Goal: Transaction & Acquisition: Purchase product/service

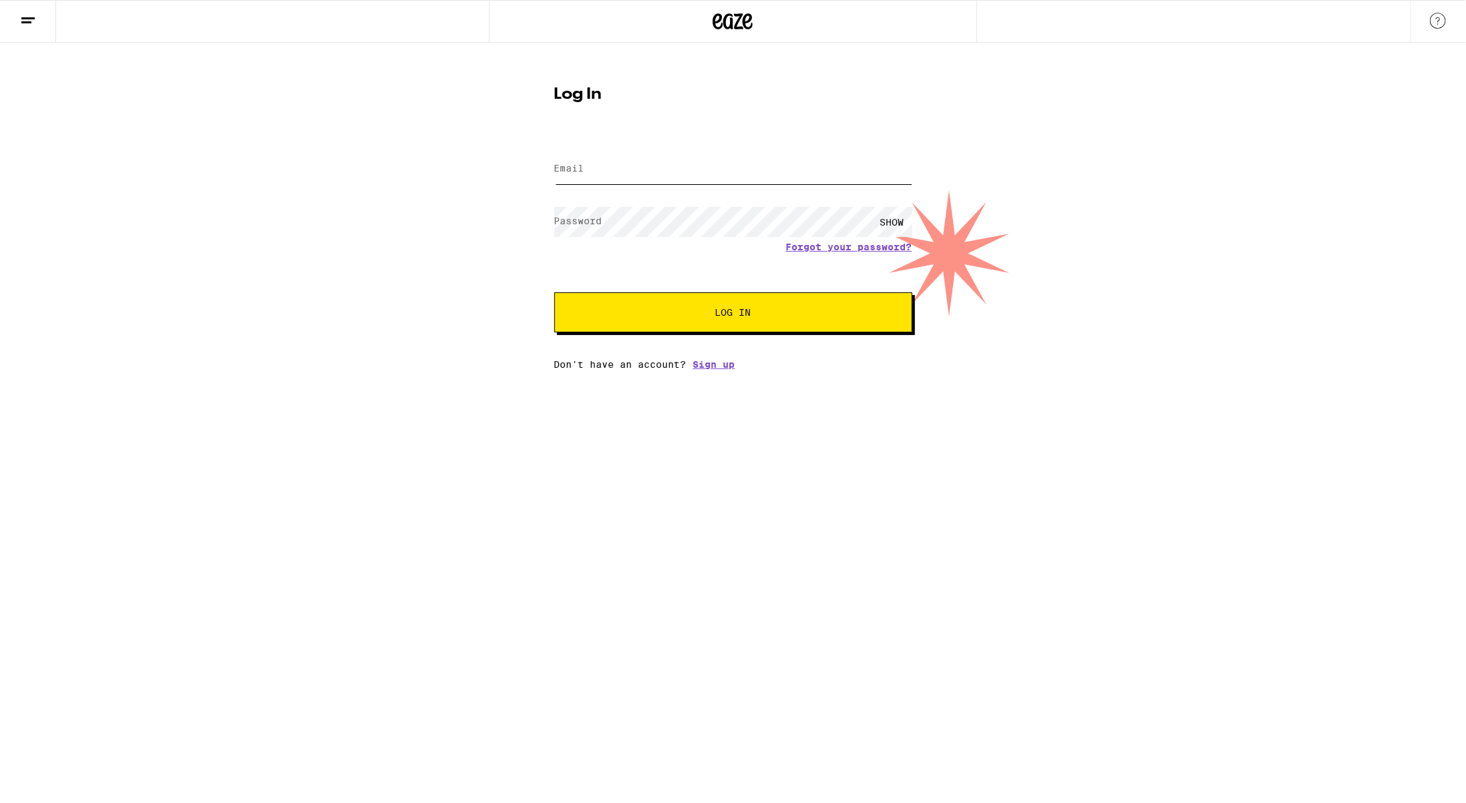
click at [599, 174] on input "Email" at bounding box center [733, 169] width 358 height 30
type input "[EMAIL_ADDRESS][DOMAIN_NAME]"
click at [554, 293] on button "Log In" at bounding box center [733, 313] width 358 height 40
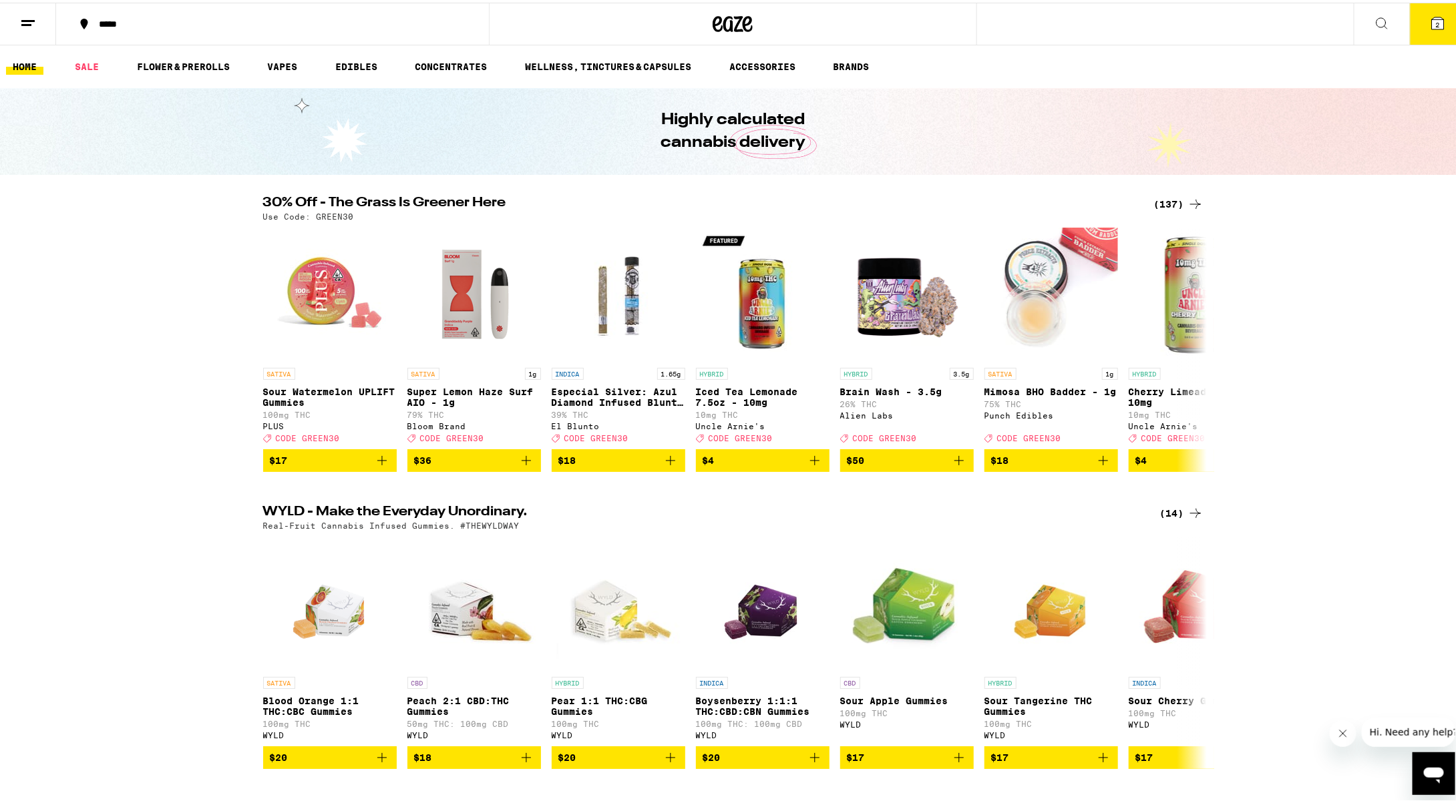
click at [1432, 16] on icon at bounding box center [1438, 21] width 12 height 12
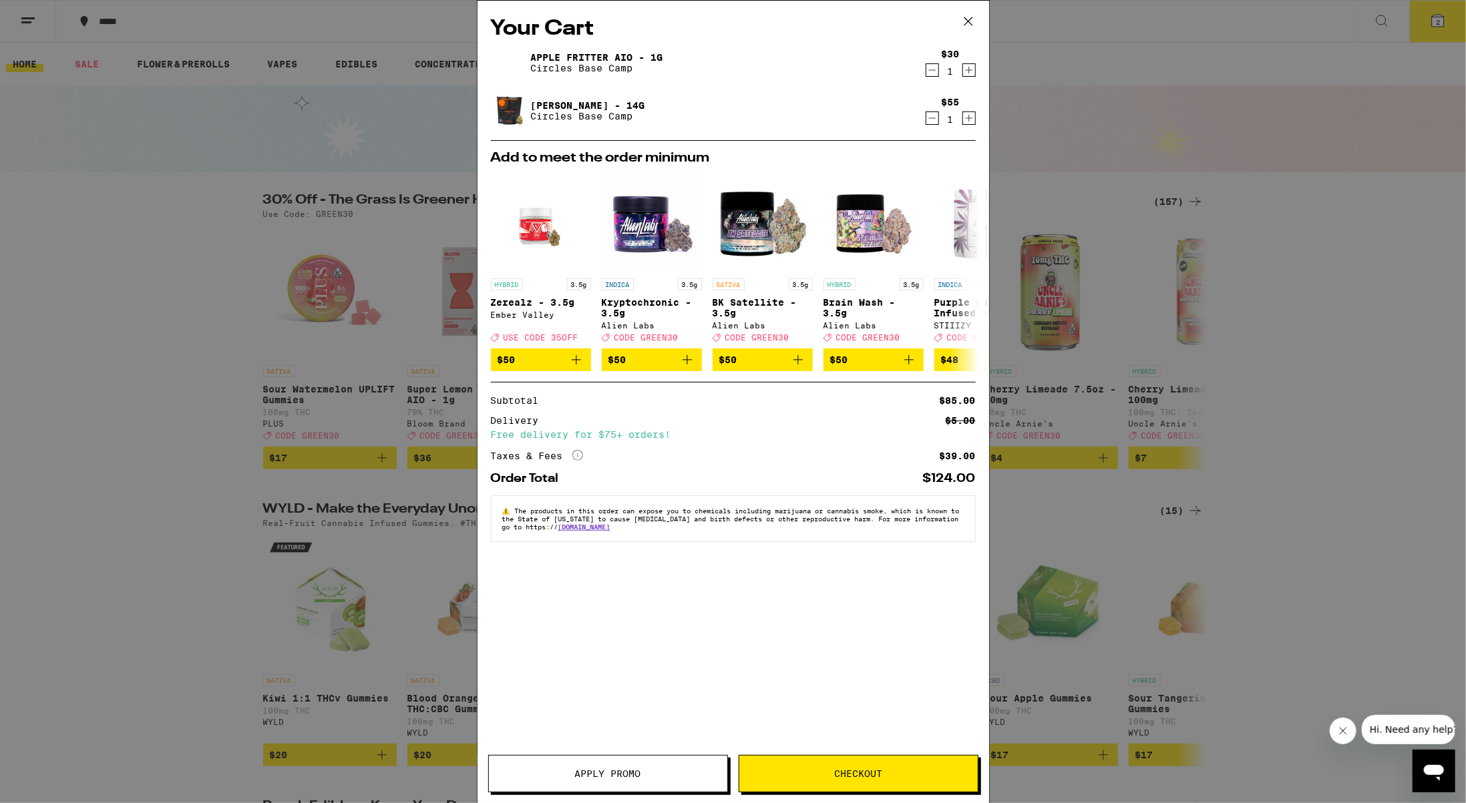
click at [578, 740] on div "Your Cart Apple Fritter AIO - 1g Circles Base Camp $30 1 Gush Rush - 14g Circle…" at bounding box center [734, 382] width 512 height 763
click at [580, 779] on span "Apply Promo" at bounding box center [608, 773] width 66 height 9
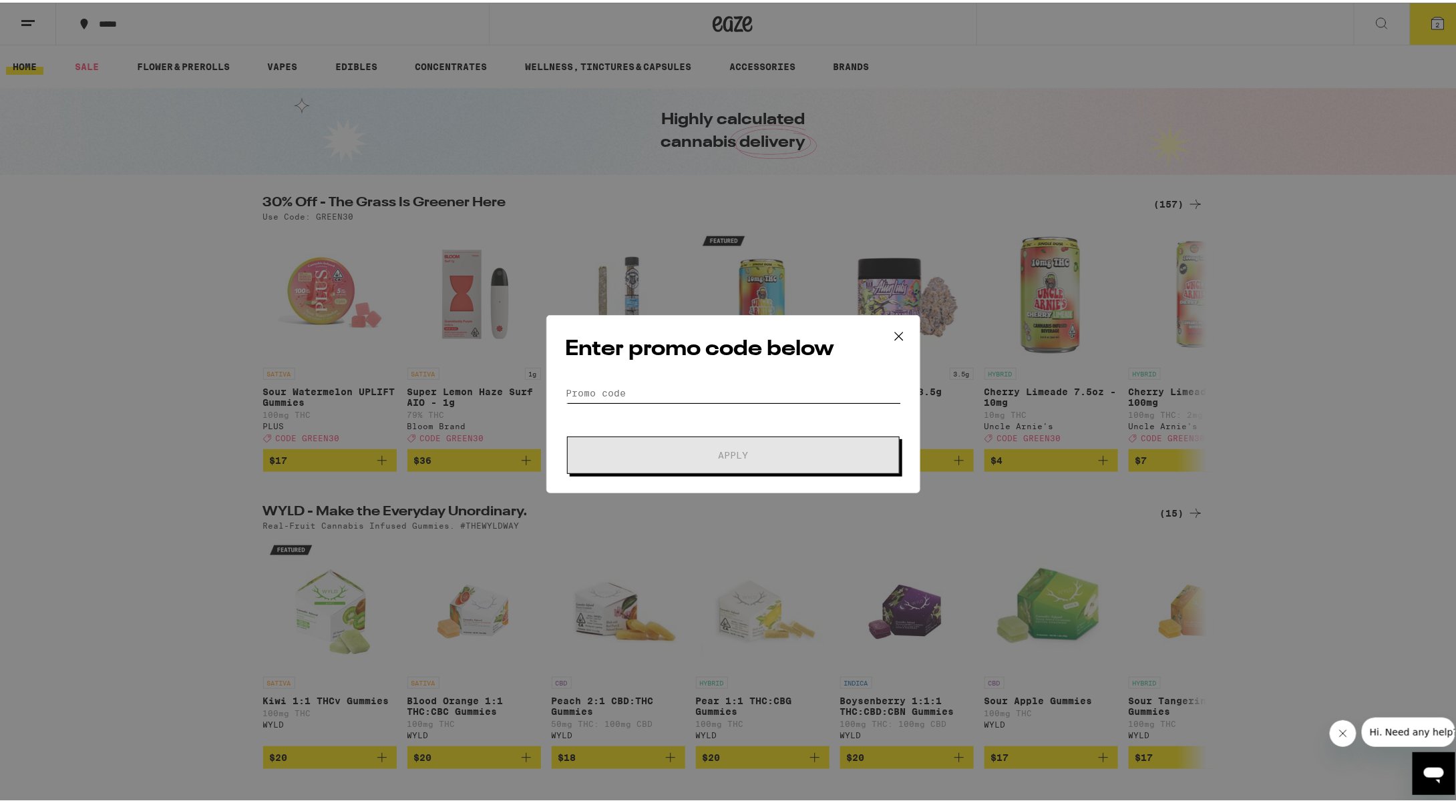
click at [660, 387] on input "Promo Code" at bounding box center [733, 391] width 335 height 20
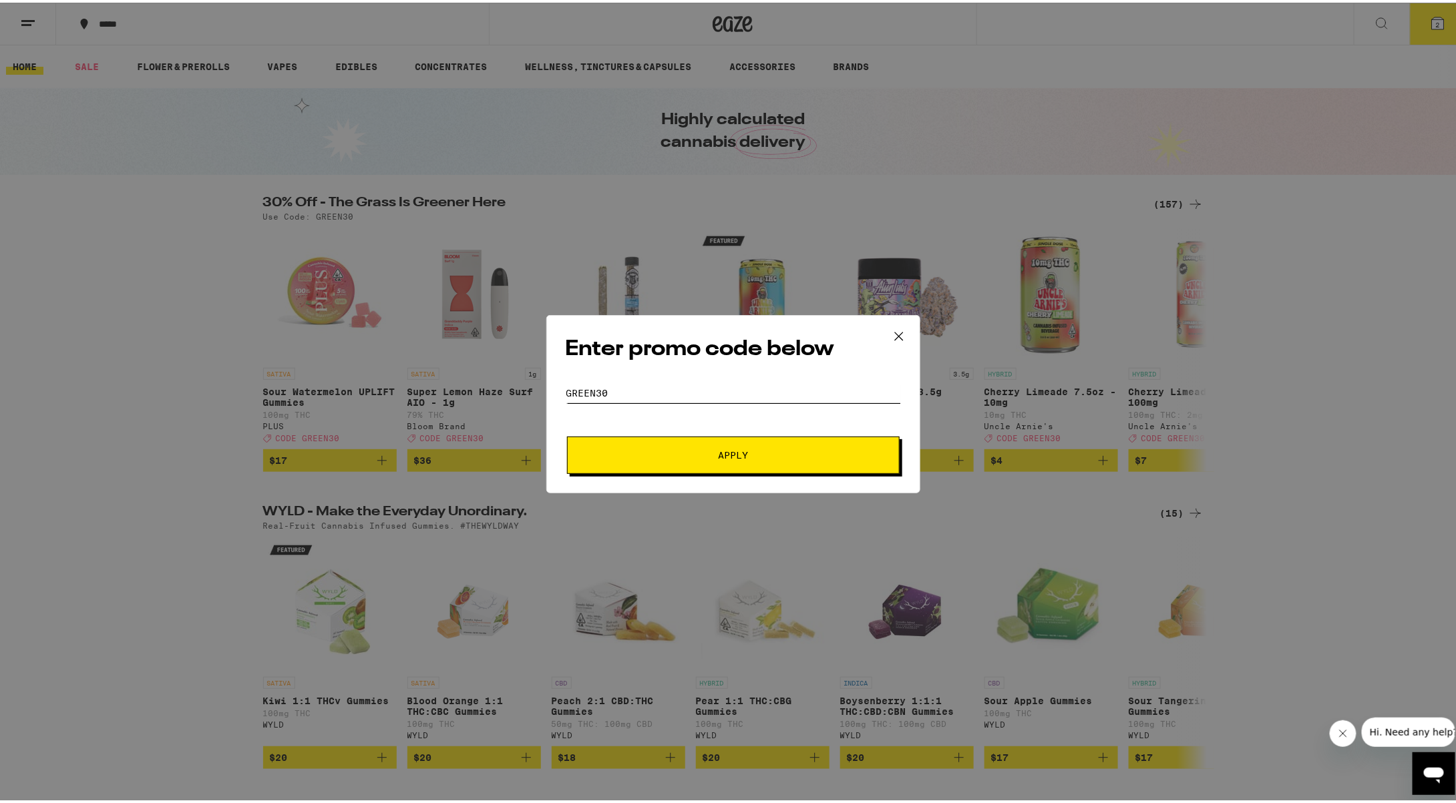
type input "green30"
click at [567, 434] on button "Apply" at bounding box center [733, 452] width 333 height 37
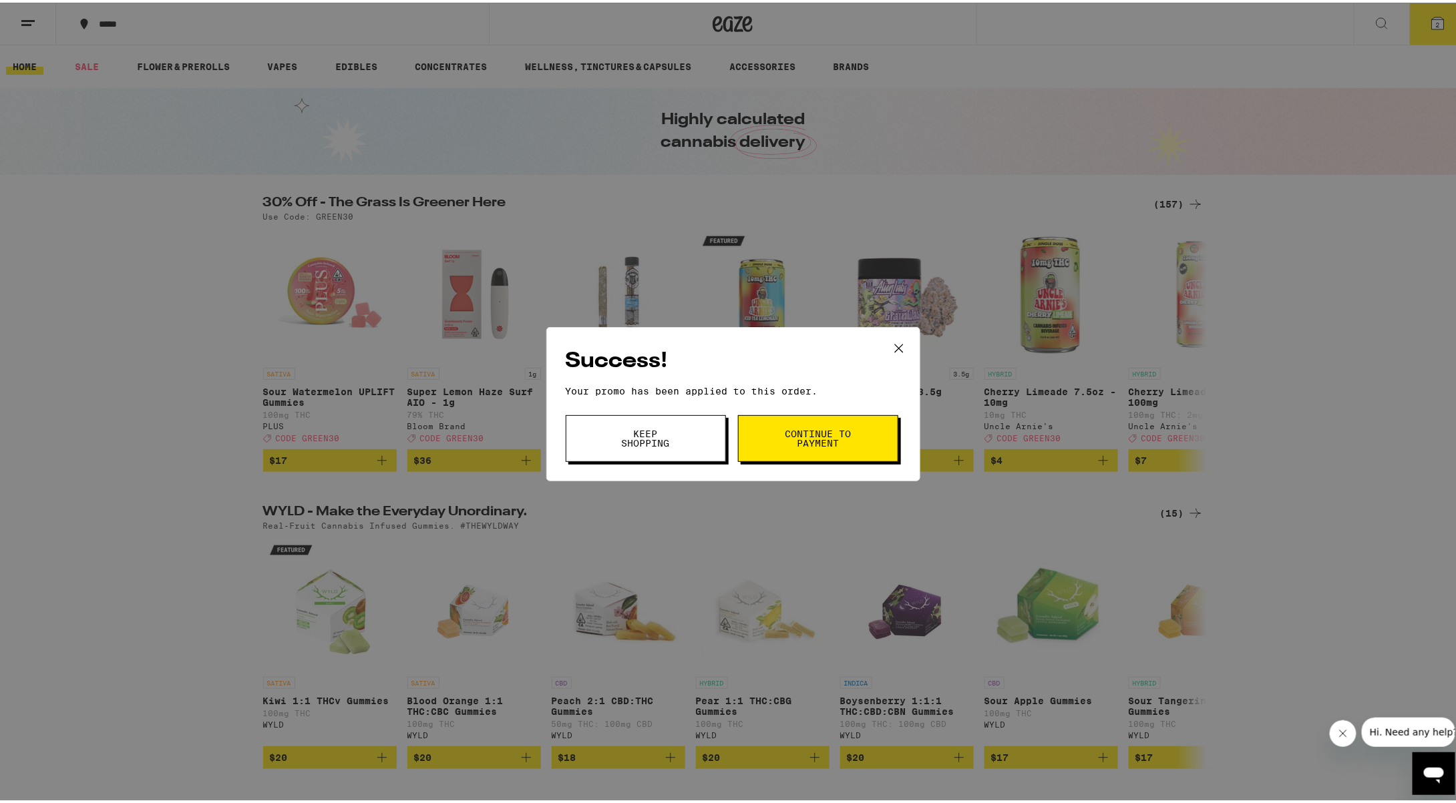
click at [789, 453] on button "Continue to payment" at bounding box center [818, 436] width 160 height 47
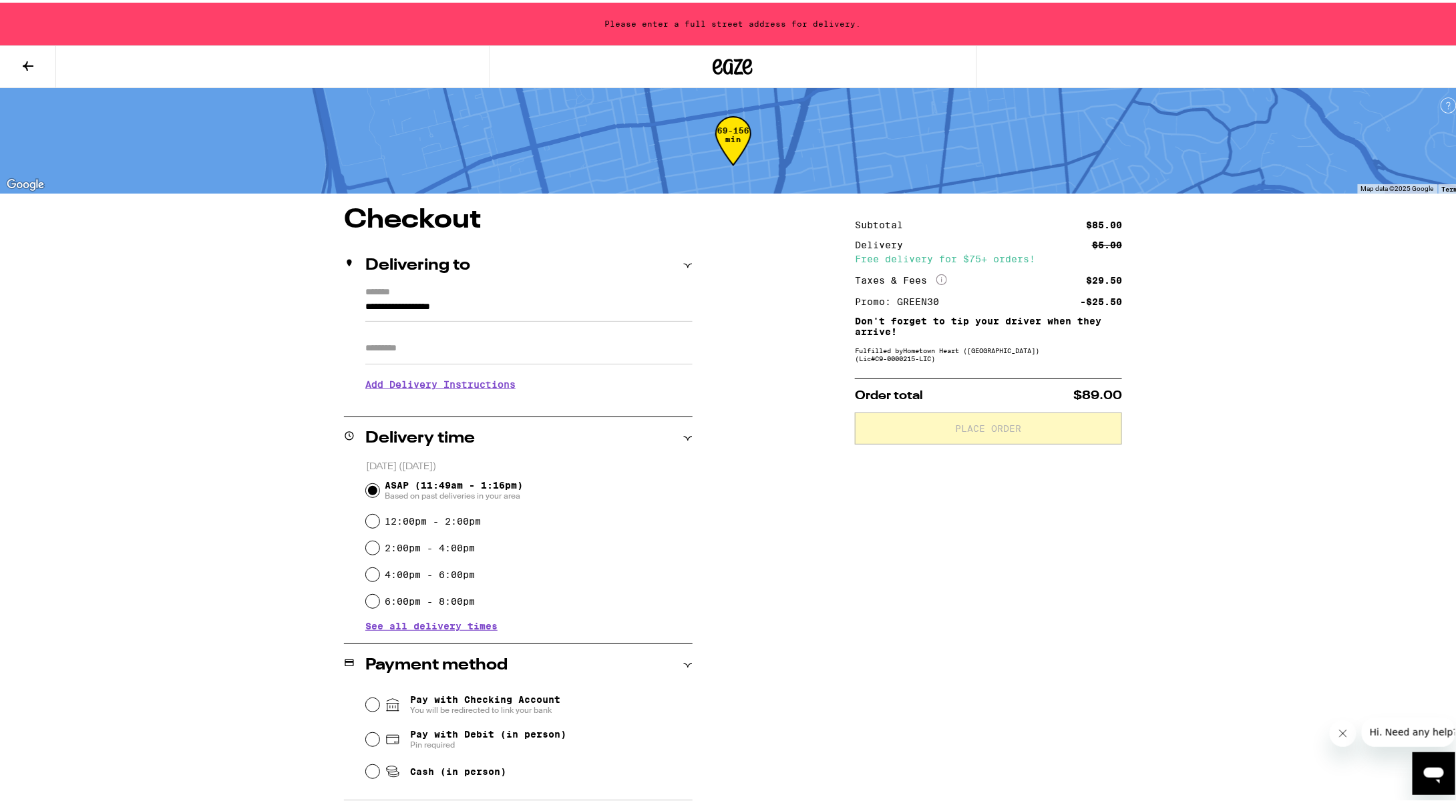
click at [466, 303] on input "**********" at bounding box center [528, 308] width 327 height 23
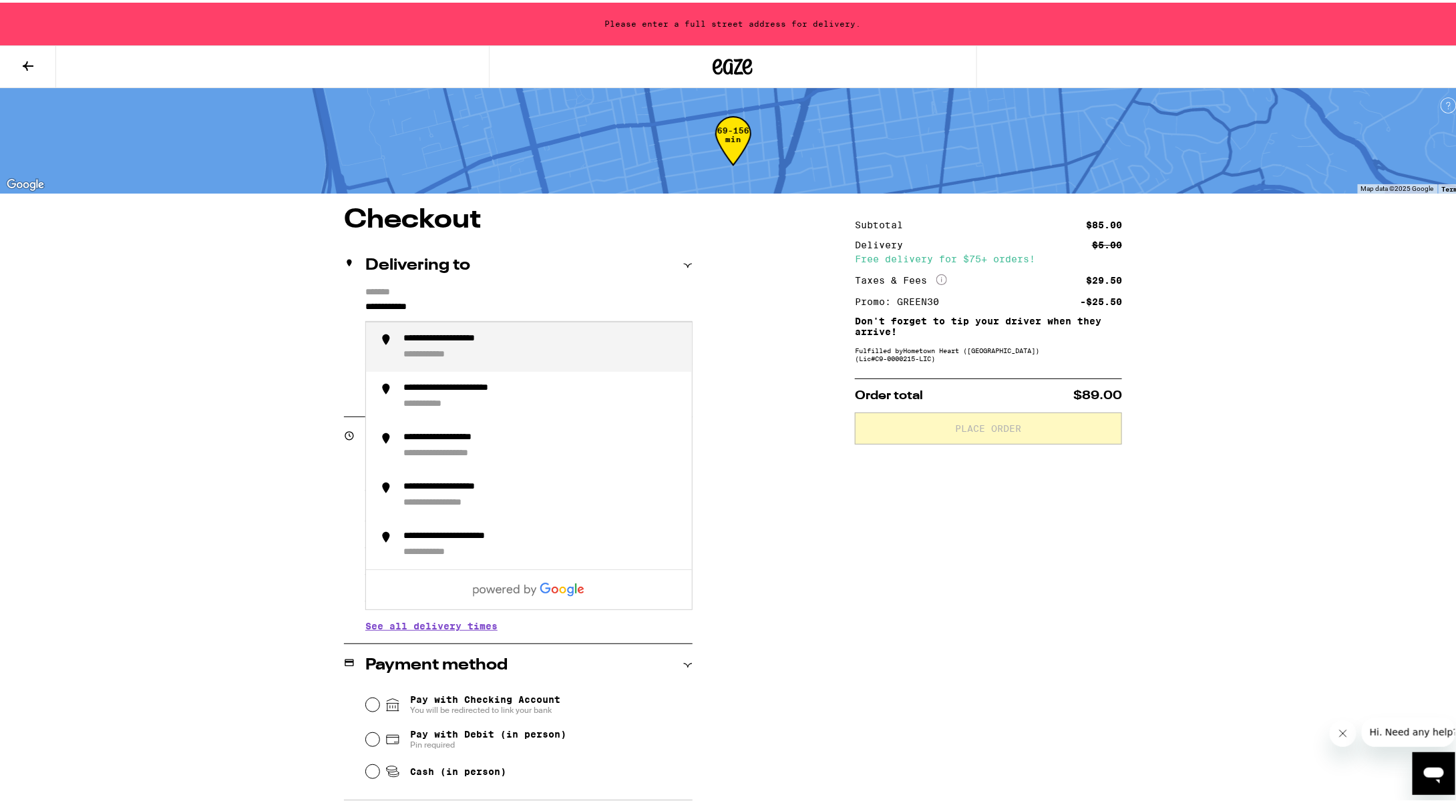
click at [459, 332] on li "**********" at bounding box center [529, 344] width 326 height 49
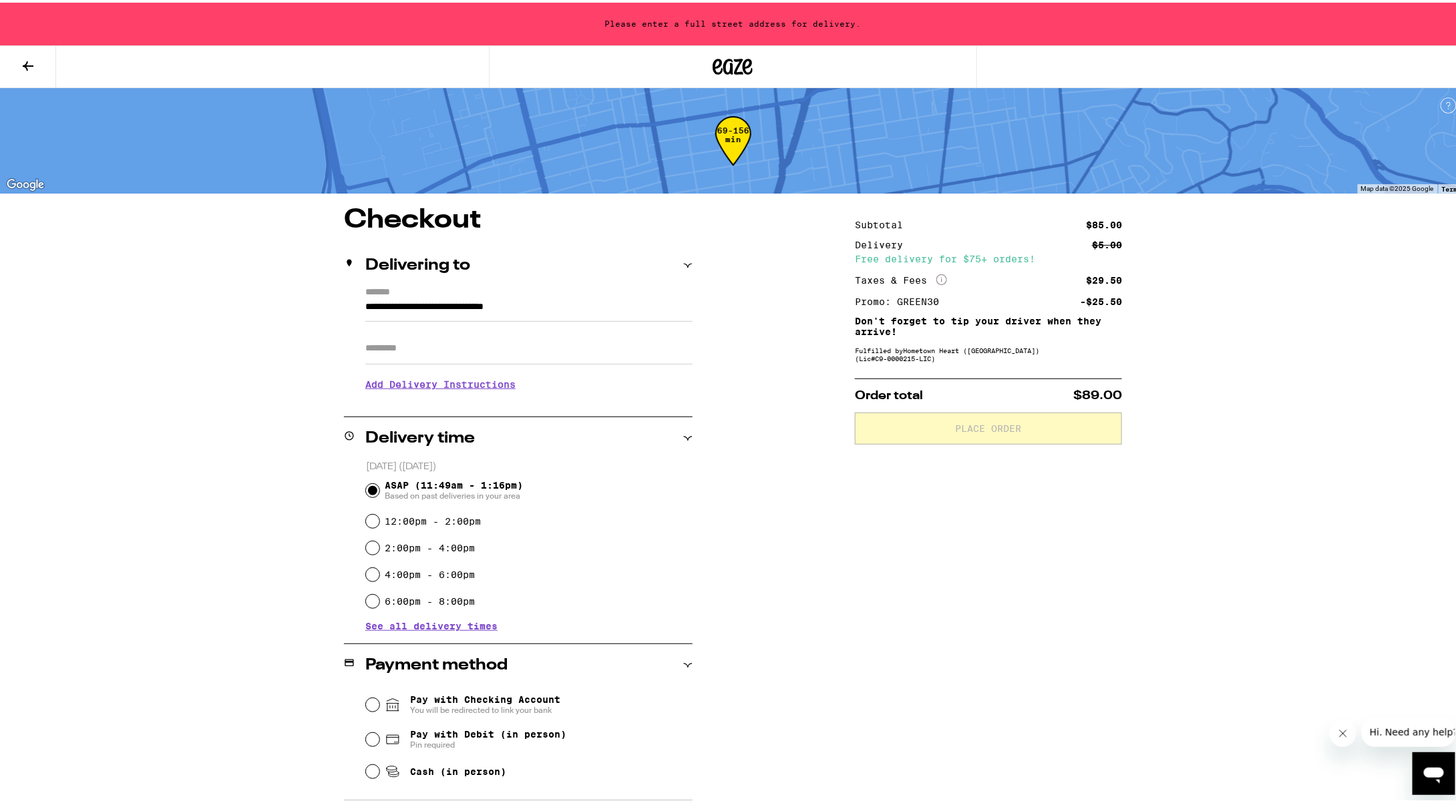
click at [451, 337] on div "**********" at bounding box center [518, 342] width 349 height 115
type input "**********"
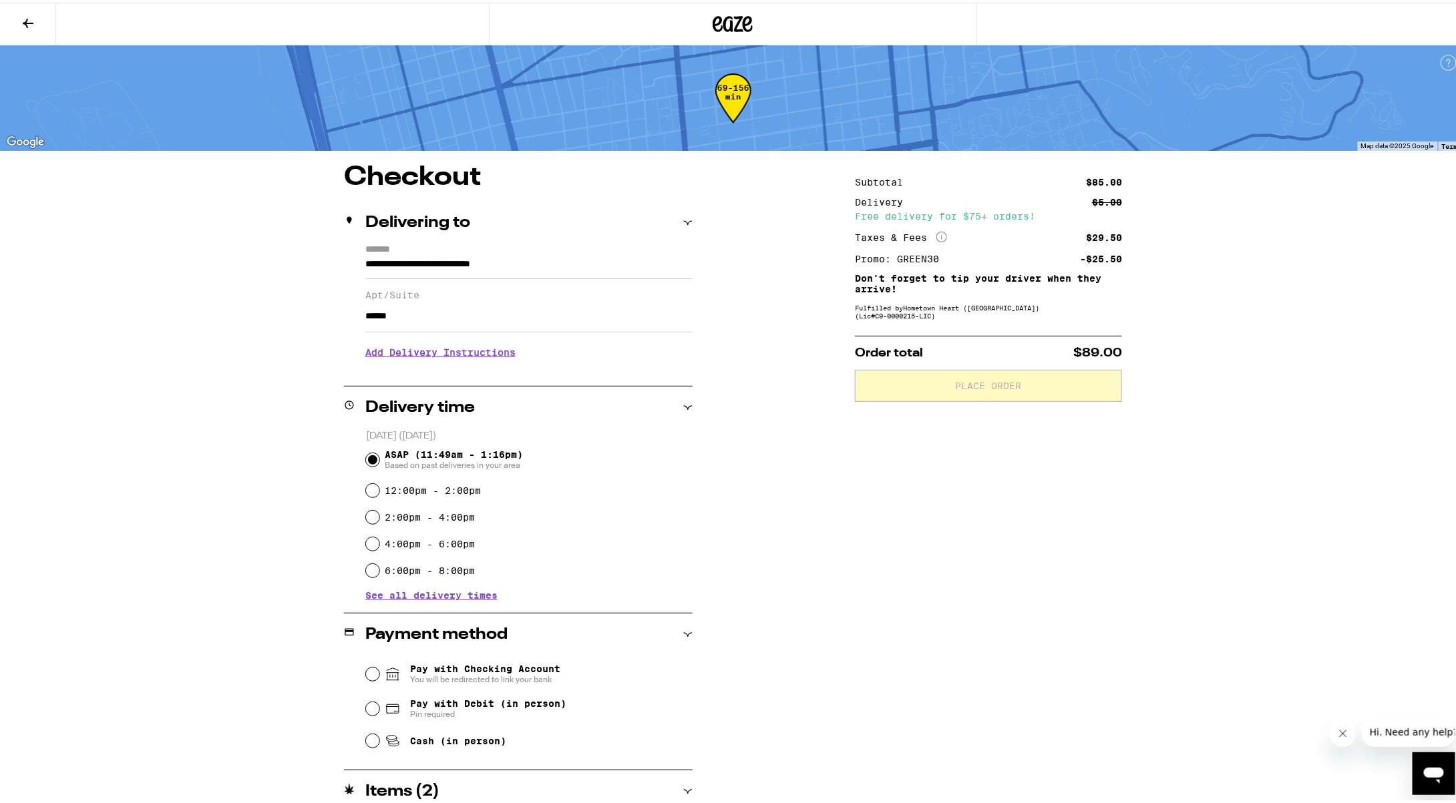
type input "******"
click at [445, 353] on h3 "Add Delivery Instructions" at bounding box center [528, 350] width 327 height 31
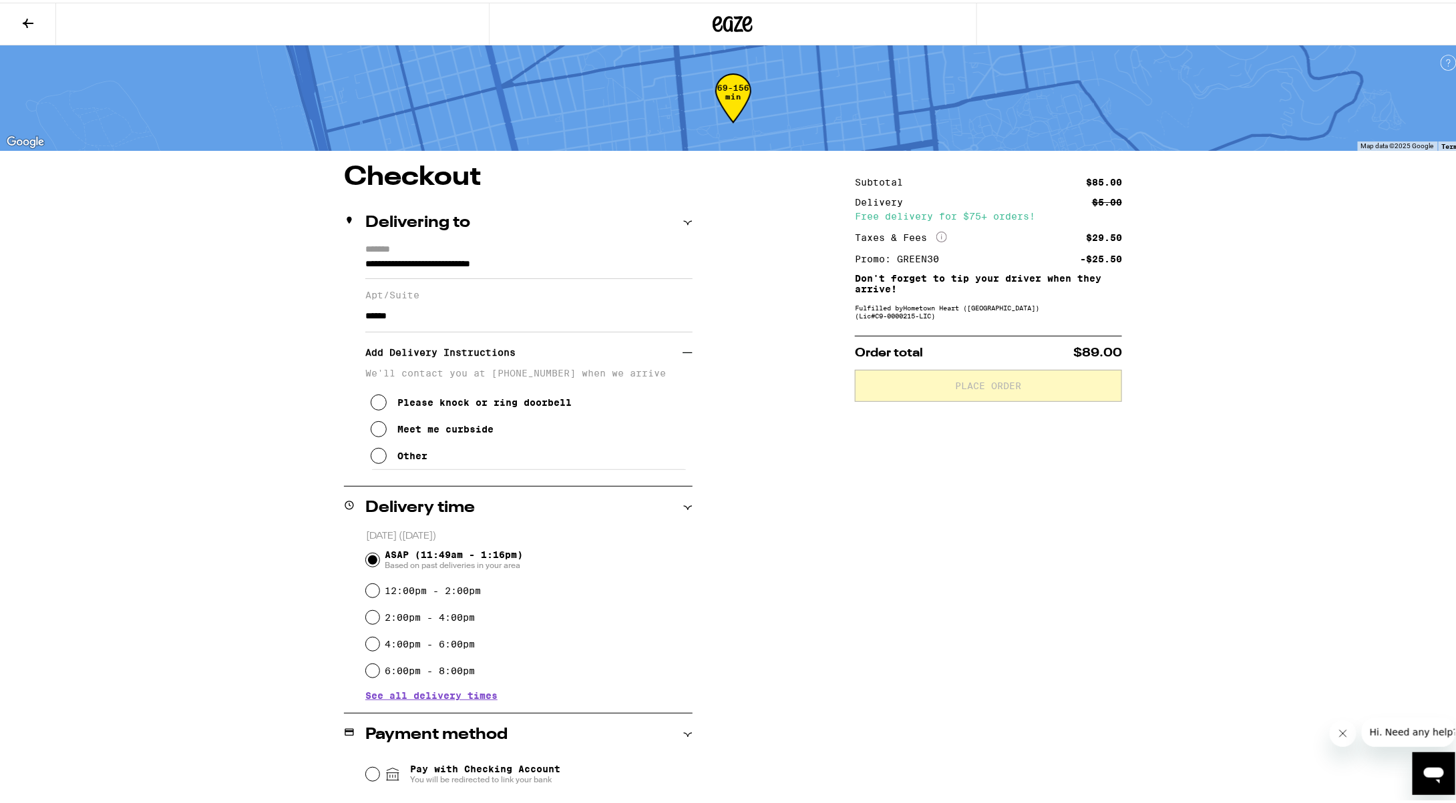
click at [389, 456] on button "Other" at bounding box center [399, 453] width 57 height 27
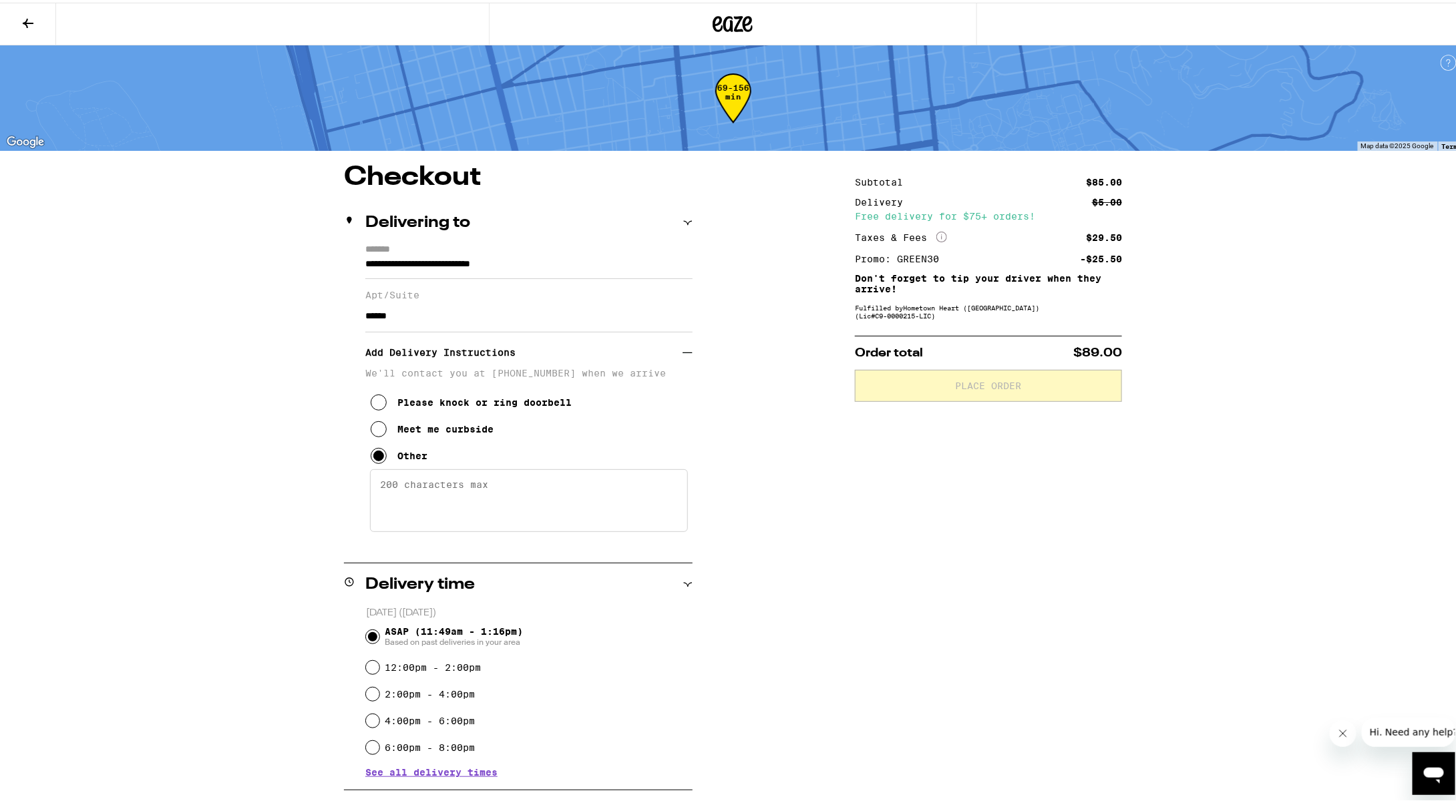
click at [403, 502] on textarea "Enter any other delivery instructions you want driver to know" at bounding box center [529, 498] width 318 height 63
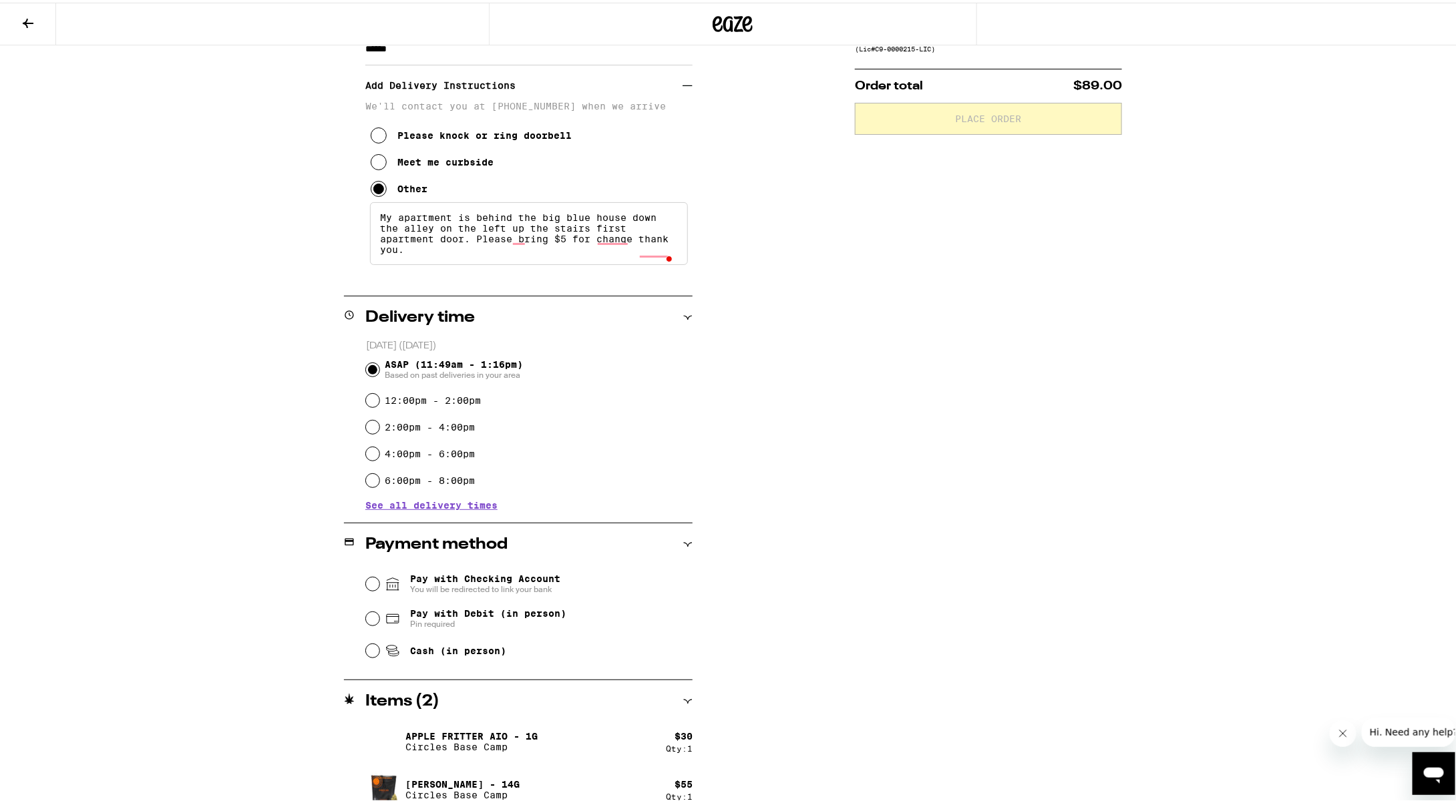
scroll to position [279, 0]
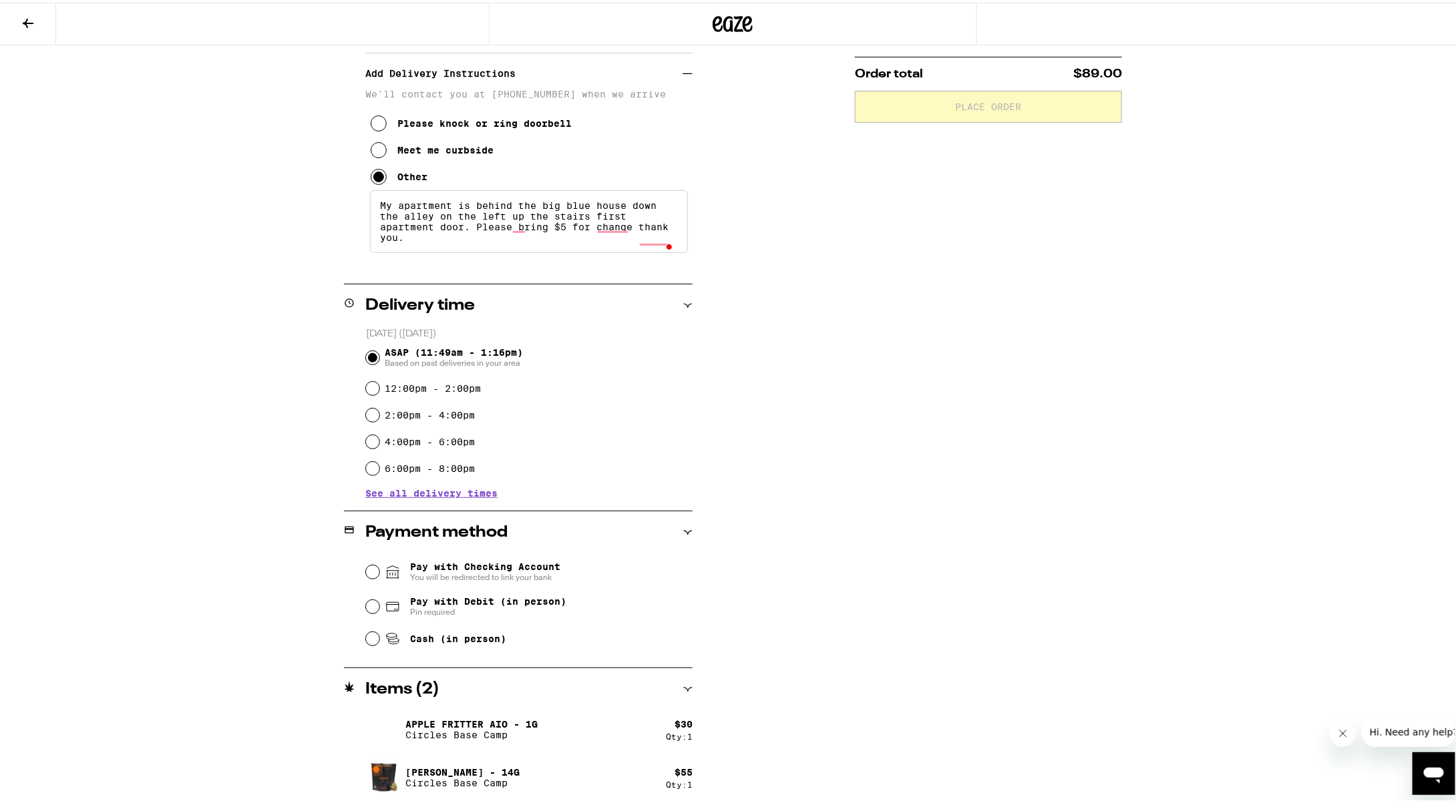
type textarea "My apartment is behind the big blue house down the alley on the left up the sta…"
click at [369, 639] on input "Cash (in person)" at bounding box center [372, 636] width 13 height 13
radio input "true"
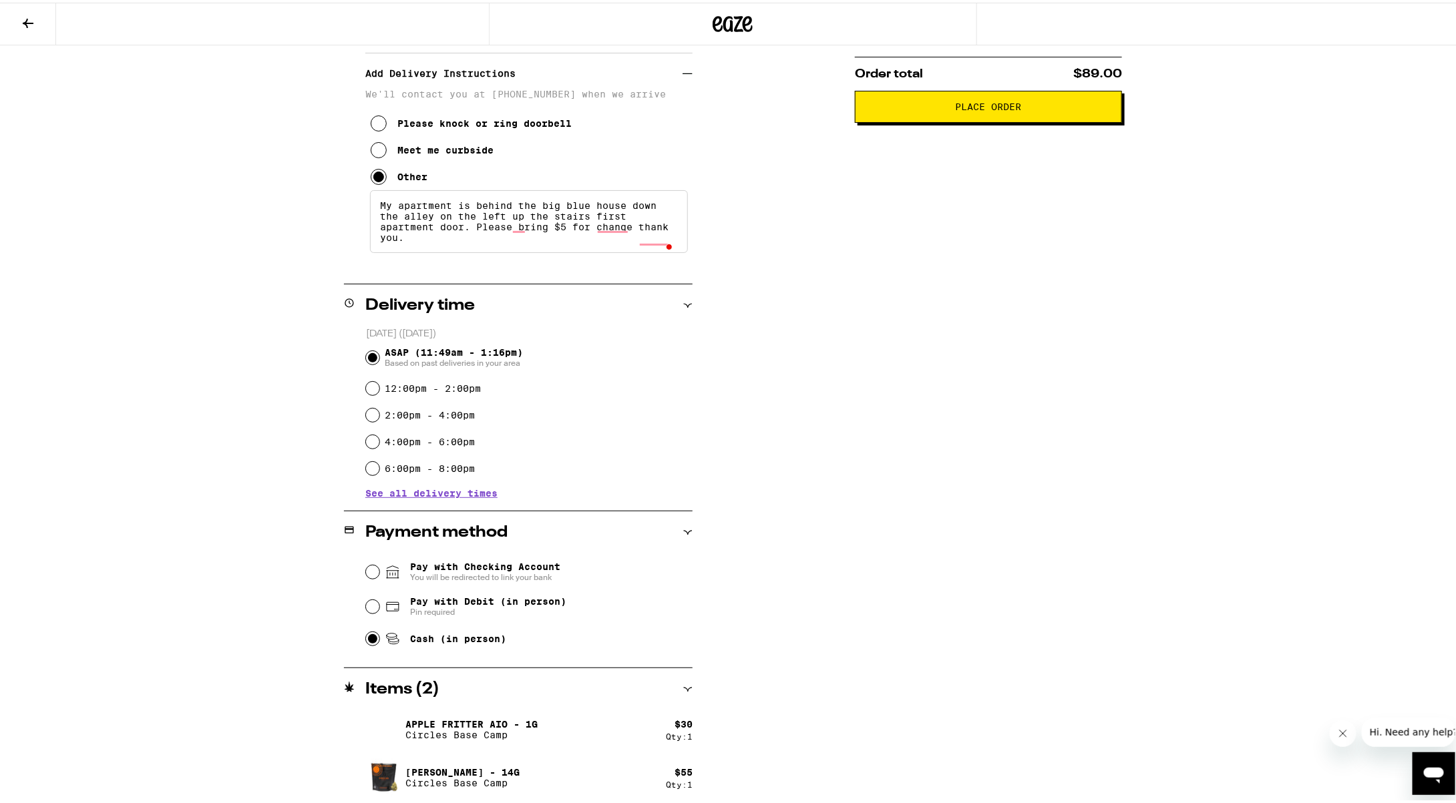
click at [647, 240] on textarea "My apartment is behind the big blue house down the alley on the left up the sta…" at bounding box center [529, 219] width 318 height 63
click at [836, 195] on div "**********" at bounding box center [733, 343] width 962 height 923
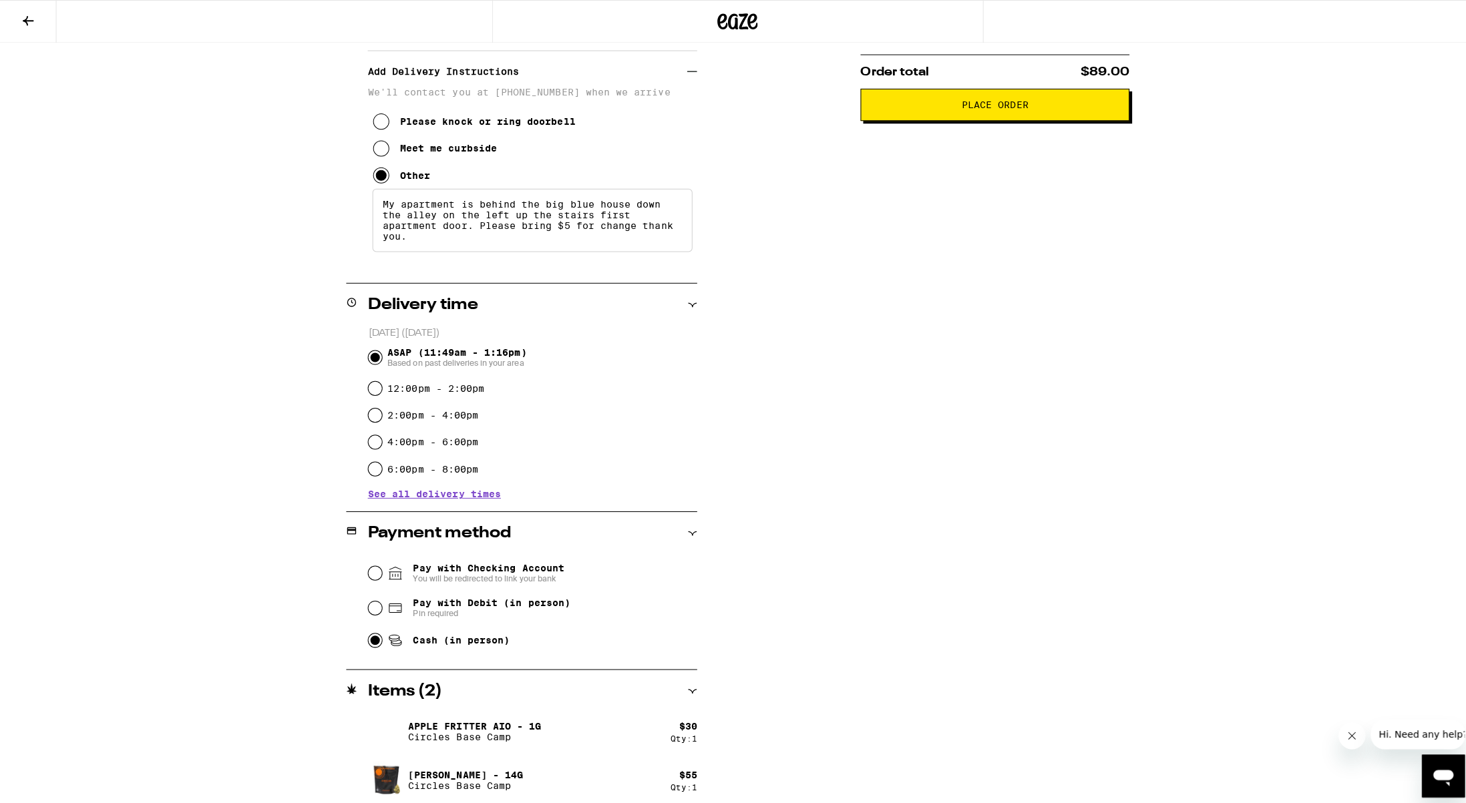
scroll to position [0, 0]
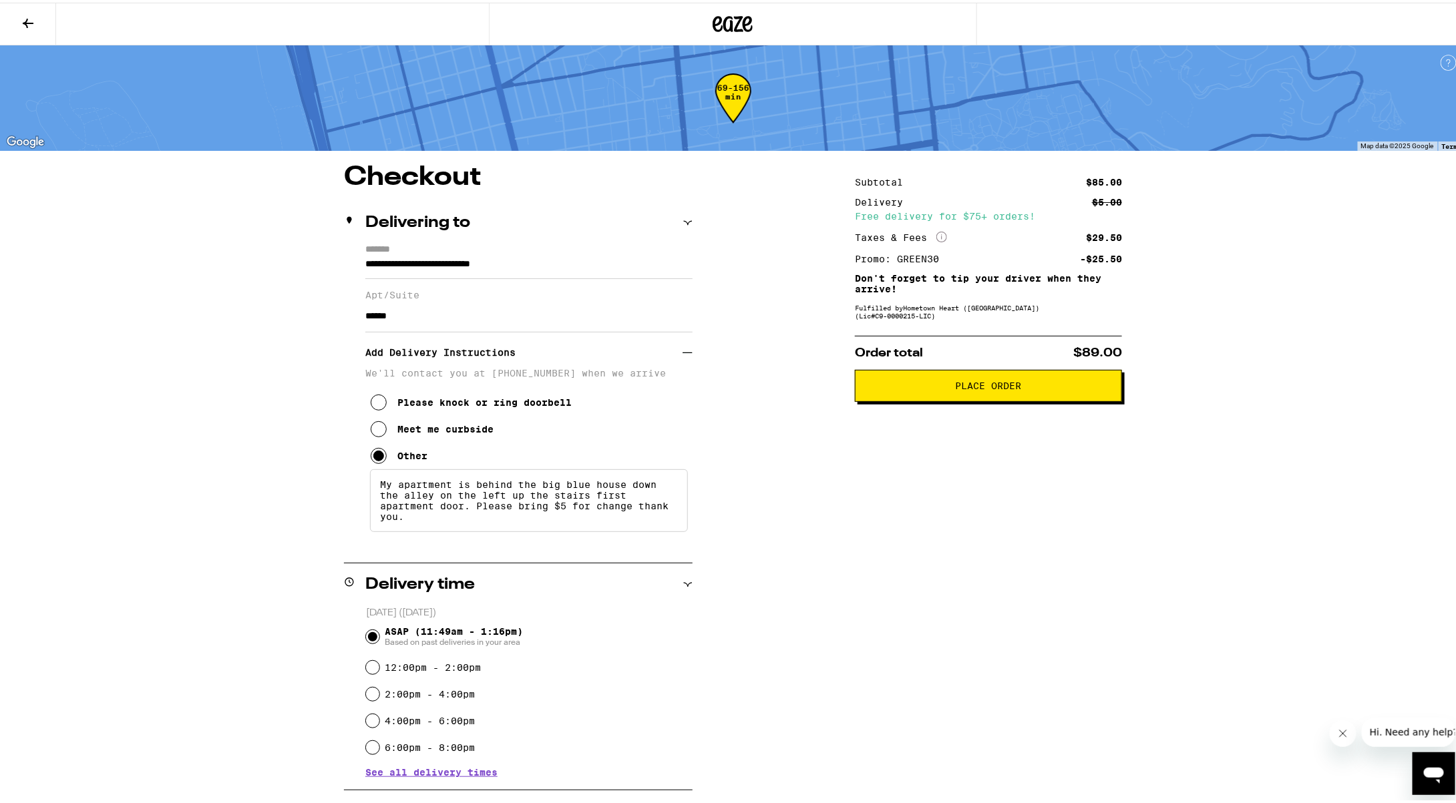
click at [932, 393] on button "Place Order" at bounding box center [988, 383] width 267 height 32
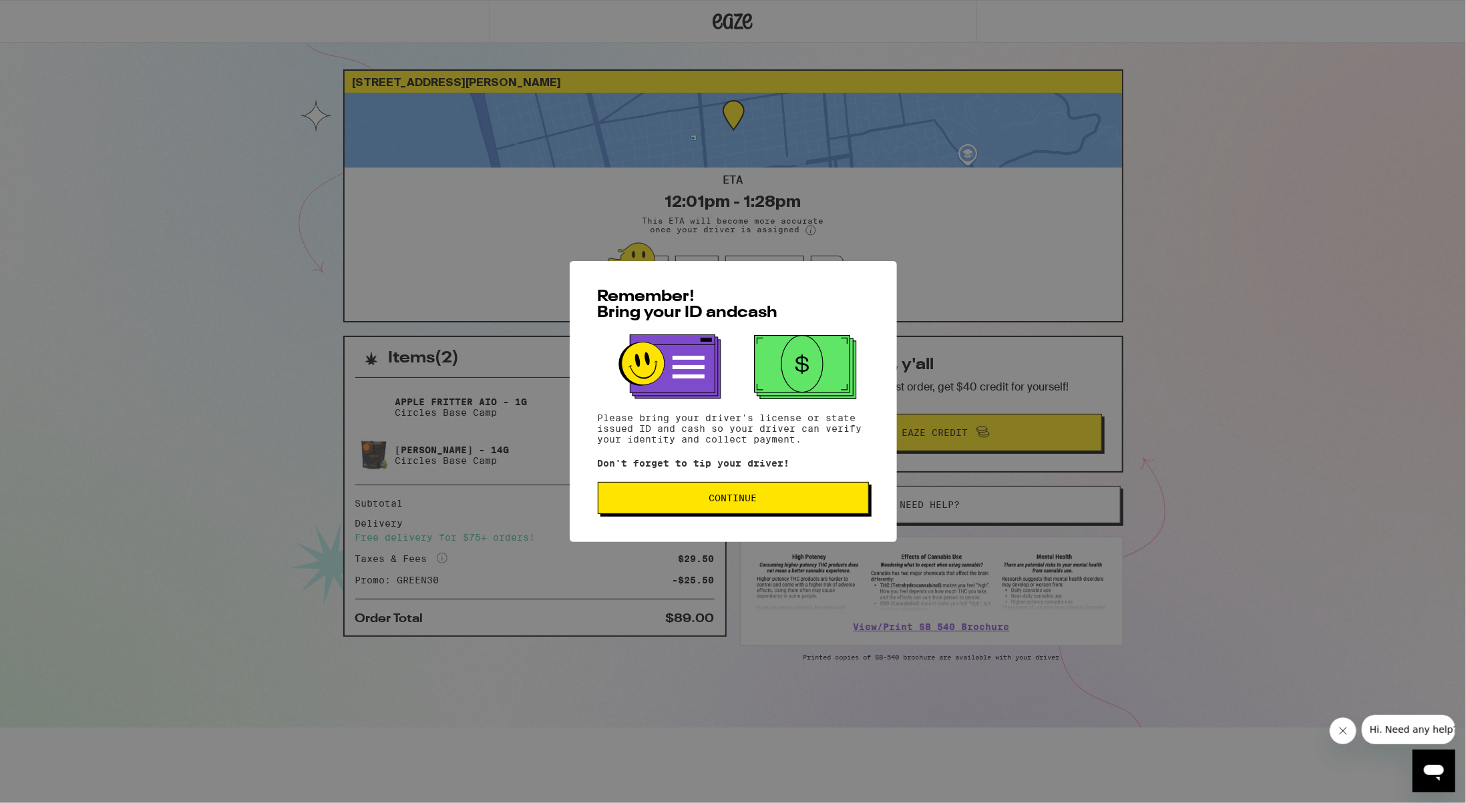
click at [700, 497] on span "Continue" at bounding box center [733, 498] width 248 height 9
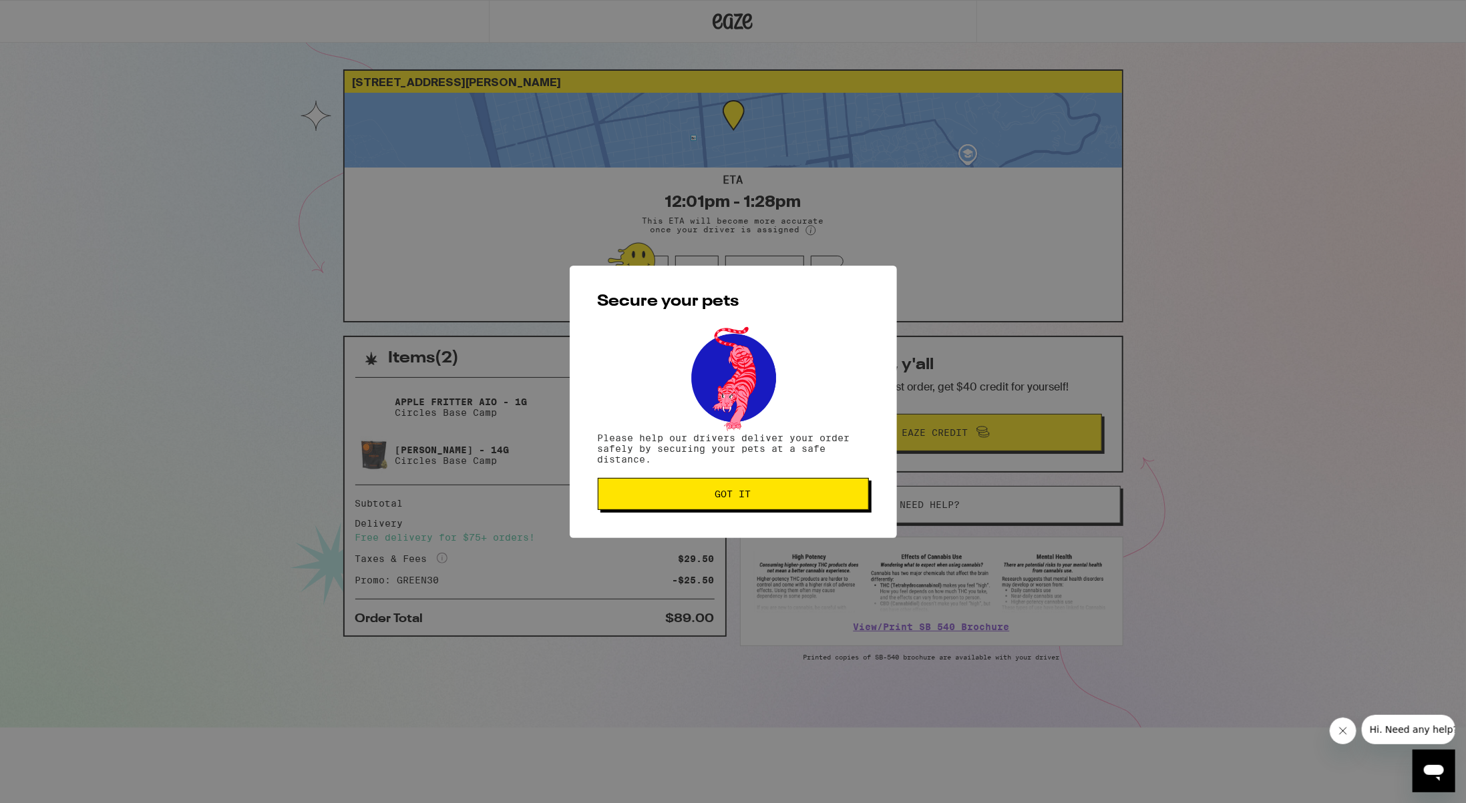
click at [679, 492] on span "Got it" at bounding box center [733, 494] width 248 height 9
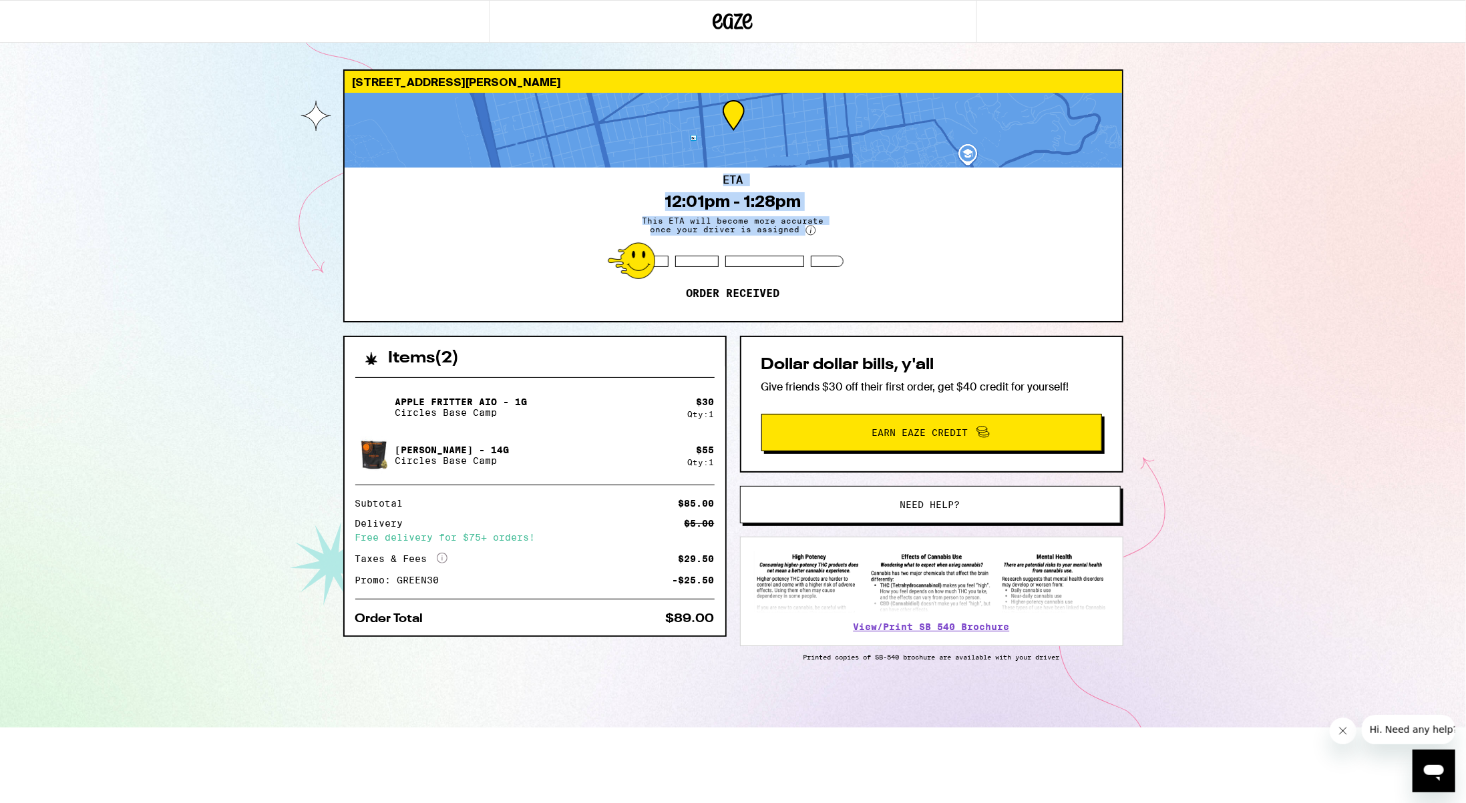
drag, startPoint x: 745, startPoint y: 206, endPoint x: 565, endPoint y: 163, distance: 185.5
click at [565, 163] on div "[STREET_ADDRESS] ETA 12:01pm - 1:28pm This ETA will become more accurate once y…" at bounding box center [733, 195] width 780 height 253
click at [566, 170] on div "ETA 12:01pm - 1:28pm This ETA will become more accurate once your driver is ass…" at bounding box center [733, 245] width 777 height 154
drag, startPoint x: 582, startPoint y: 176, endPoint x: 916, endPoint y: 234, distance: 339.0
click at [916, 234] on div "ETA 12:01pm - 1:28pm This ETA will become more accurate once your driver is ass…" at bounding box center [733, 245] width 777 height 154
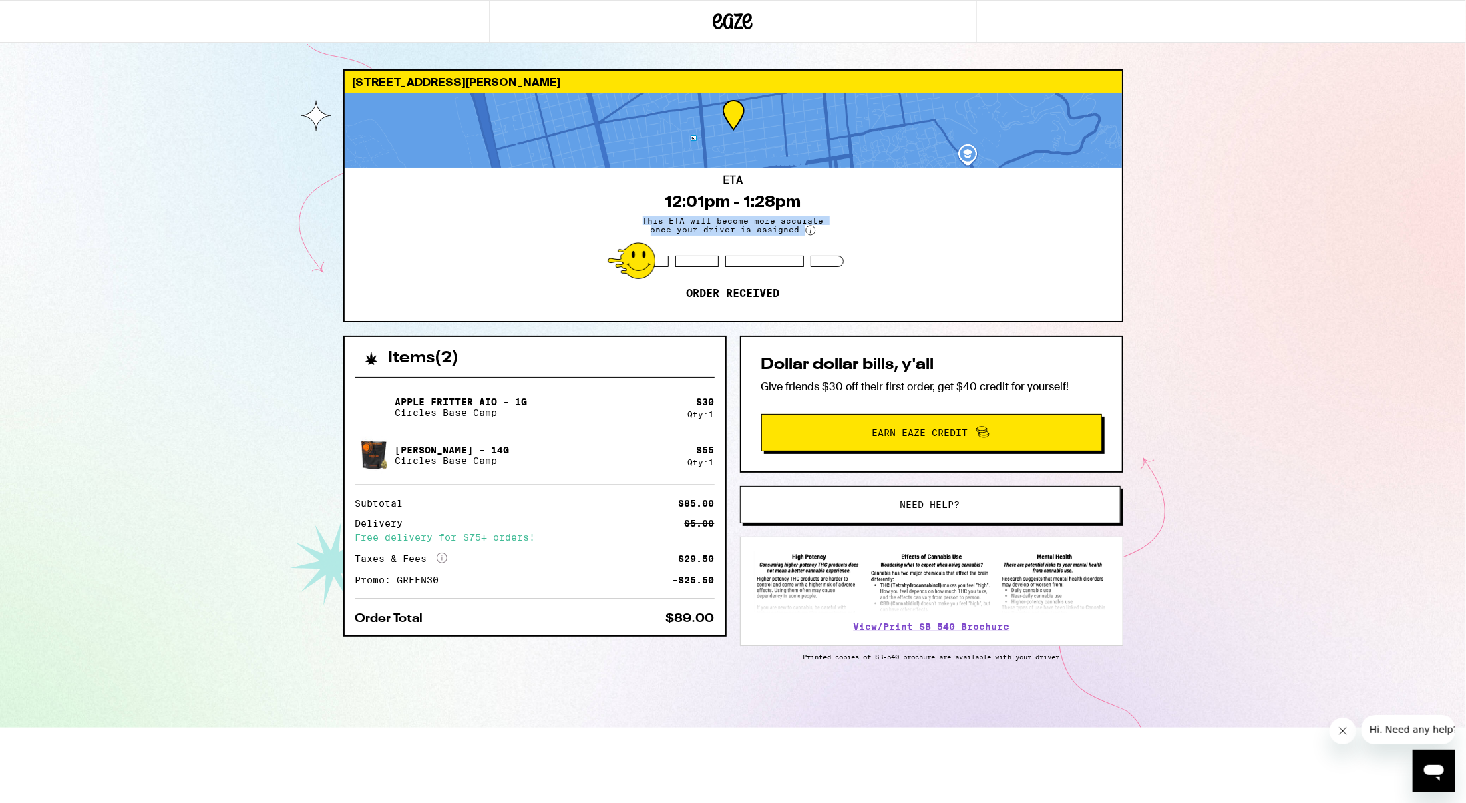
click at [916, 234] on div "ETA 12:01pm - 1:28pm This ETA will become more accurate once your driver is ass…" at bounding box center [733, 245] width 777 height 154
drag, startPoint x: 916, startPoint y: 234, endPoint x: 661, endPoint y: 201, distance: 258.0
click at [661, 201] on div "ETA 12:01pm - 1:28pm This ETA will become more accurate once your driver is ass…" at bounding box center [733, 245] width 777 height 154
drag, startPoint x: 661, startPoint y: 201, endPoint x: 838, endPoint y: 228, distance: 179.8
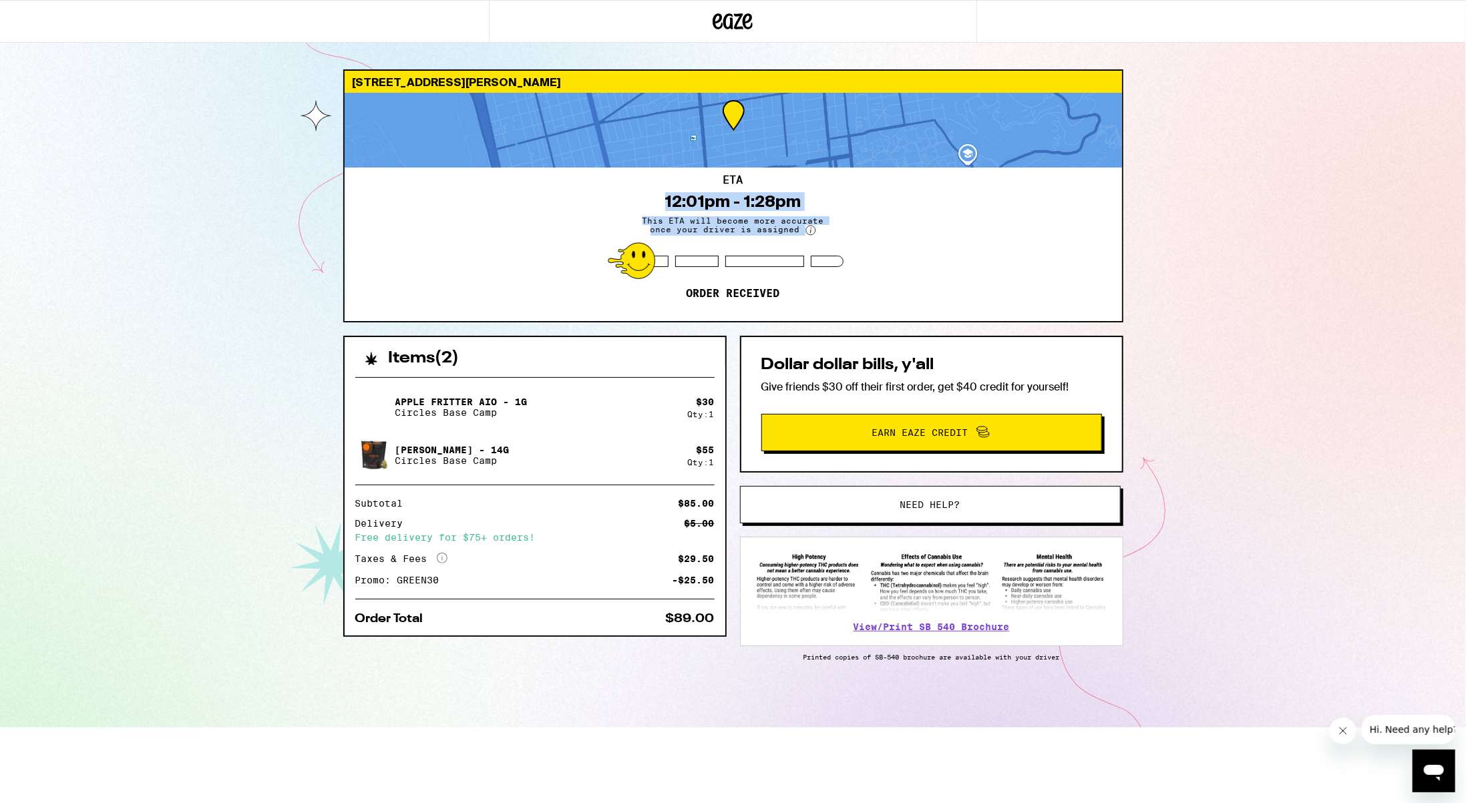
click at [838, 228] on div "ETA 12:01pm - 1:28pm This ETA will become more accurate once your driver is ass…" at bounding box center [733, 245] width 777 height 154
drag, startPoint x: 838, startPoint y: 228, endPoint x: 652, endPoint y: 174, distance: 194.0
click at [652, 174] on div "ETA 12:01pm - 1:28pm This ETA will become more accurate once your driver is ass…" at bounding box center [733, 245] width 777 height 154
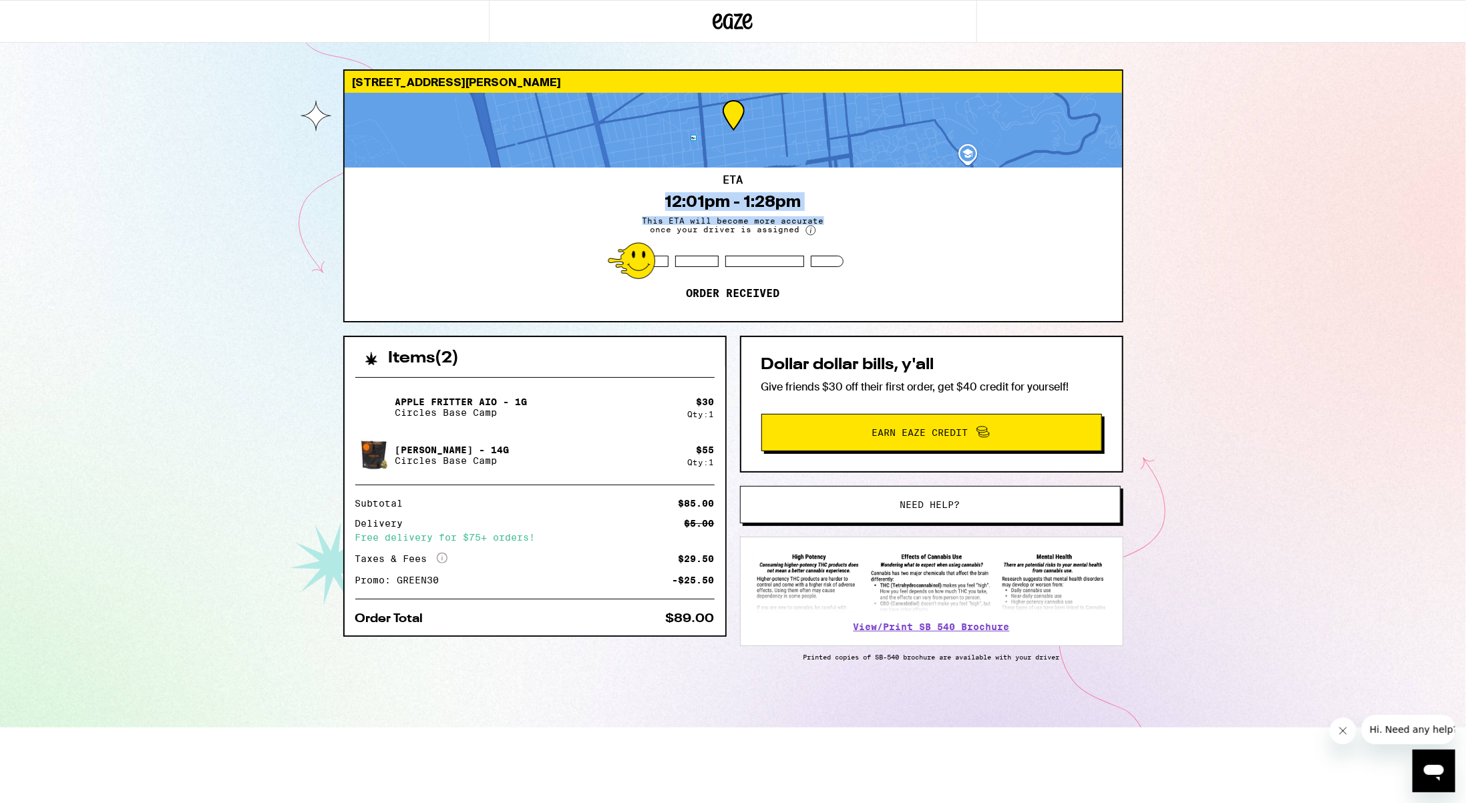
drag, startPoint x: 652, startPoint y: 174, endPoint x: 866, endPoint y: 224, distance: 220.0
click at [866, 224] on div "ETA 12:01pm - 1:28pm This ETA will become more accurate once your driver is ass…" at bounding box center [733, 245] width 777 height 154
drag, startPoint x: 858, startPoint y: 237, endPoint x: 637, endPoint y: 185, distance: 226.5
click at [637, 185] on div "ETA 12:01pm - 1:28pm This ETA will become more accurate once your driver is ass…" at bounding box center [733, 245] width 777 height 154
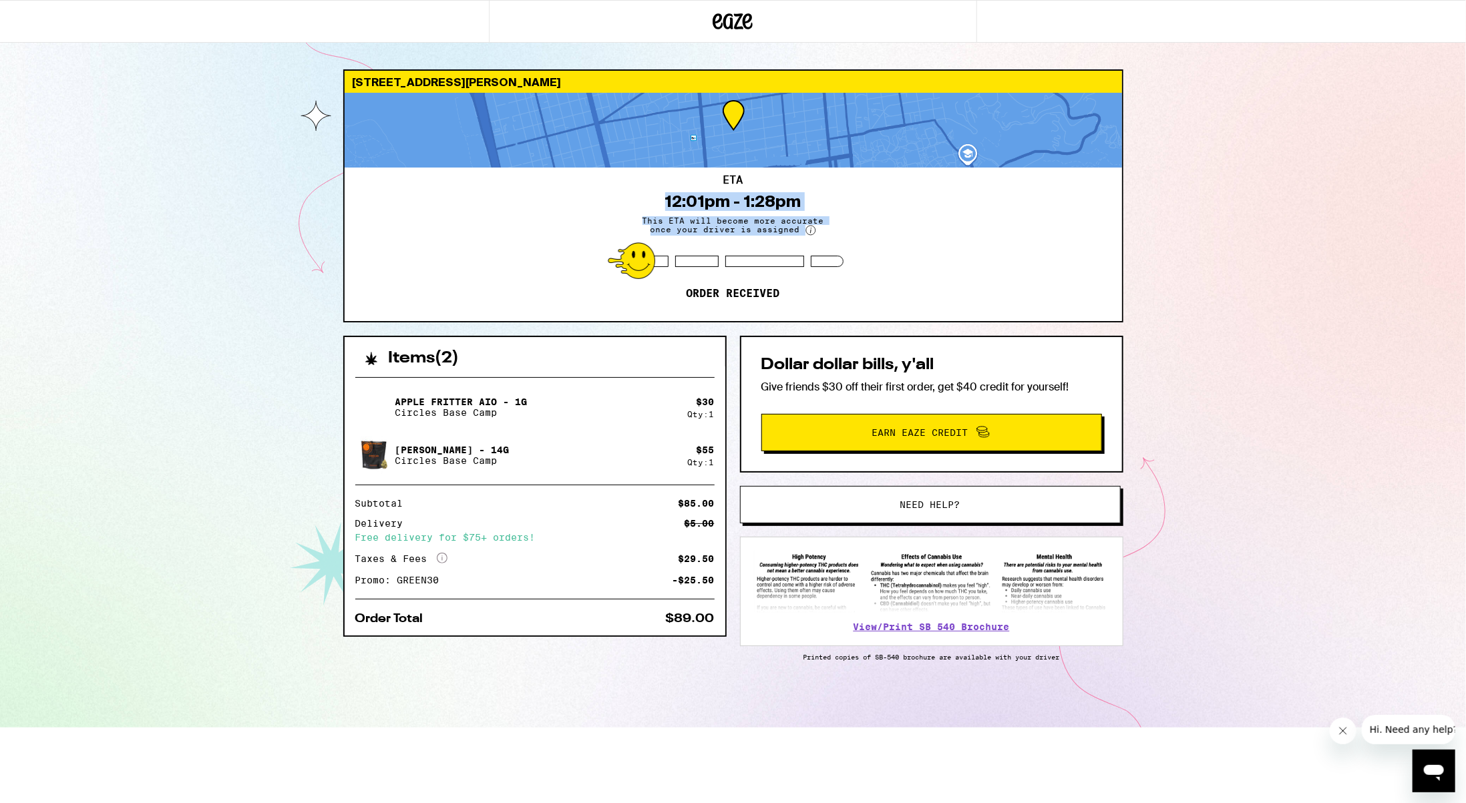
click at [637, 185] on div "ETA 12:01pm - 1:28pm This ETA will become more accurate once your driver is ass…" at bounding box center [733, 245] width 777 height 154
drag, startPoint x: 856, startPoint y: 238, endPoint x: 918, endPoint y: 246, distance: 63.3
click at [918, 246] on div "ETA 12:01pm - 1:28pm This ETA will become more accurate once your driver is ass…" at bounding box center [733, 245] width 777 height 154
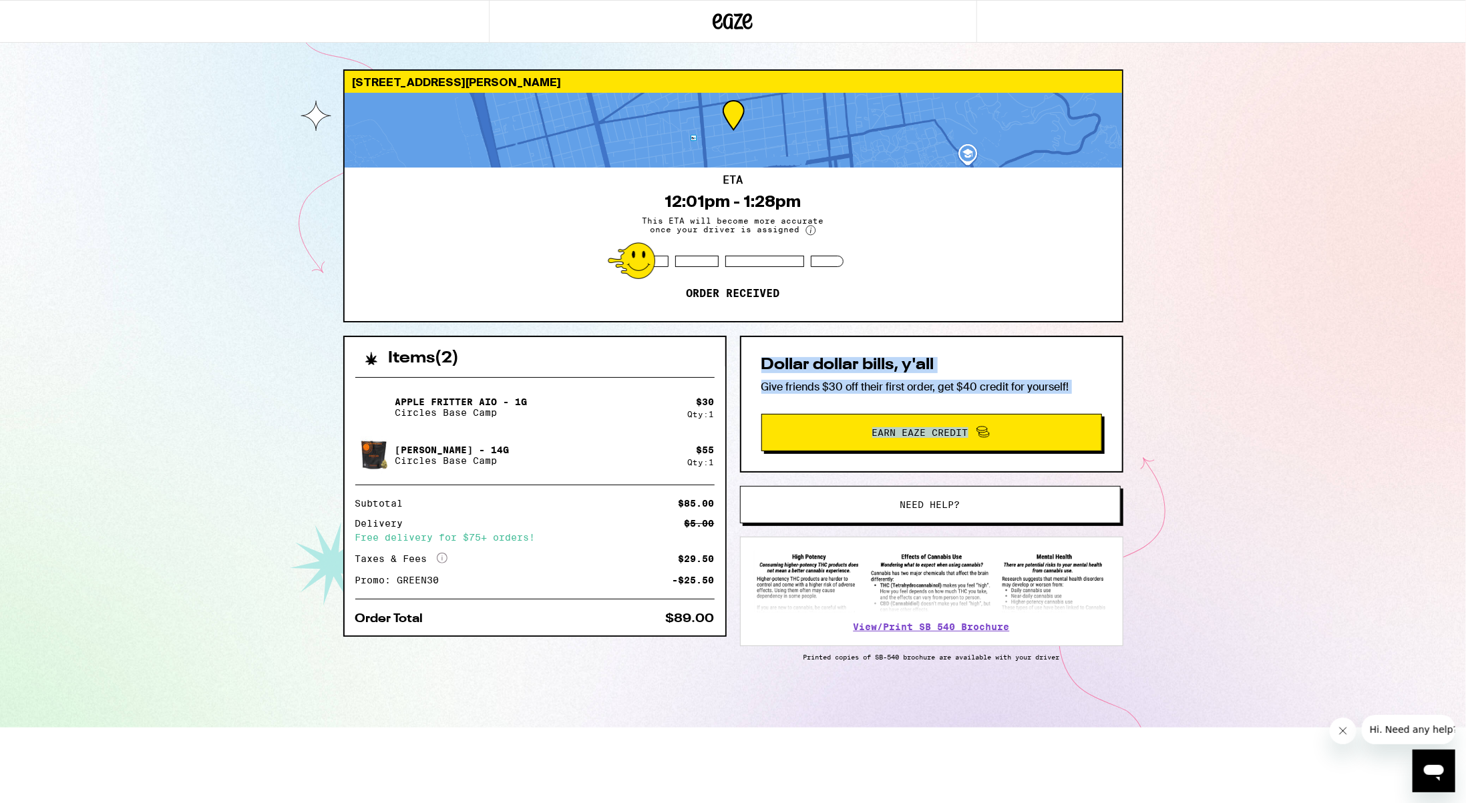
drag, startPoint x: 801, startPoint y: 363, endPoint x: 1189, endPoint y: 397, distance: 388.9
click at [1189, 397] on div "[STREET_ADDRESS] 12:01pm - 1:28pm This ETA will become more accurate once your …" at bounding box center [733, 364] width 1466 height 728
click at [1072, 380] on p "Give friends $30 off their first order, get $40 credit for yourself!" at bounding box center [931, 387] width 341 height 14
drag, startPoint x: 1072, startPoint y: 384, endPoint x: 749, endPoint y: 359, distance: 324.3
click at [749, 359] on div "Dollar dollar bills, y'all Give friends $30 off their first order, get $40 cred…" at bounding box center [931, 404] width 383 height 137
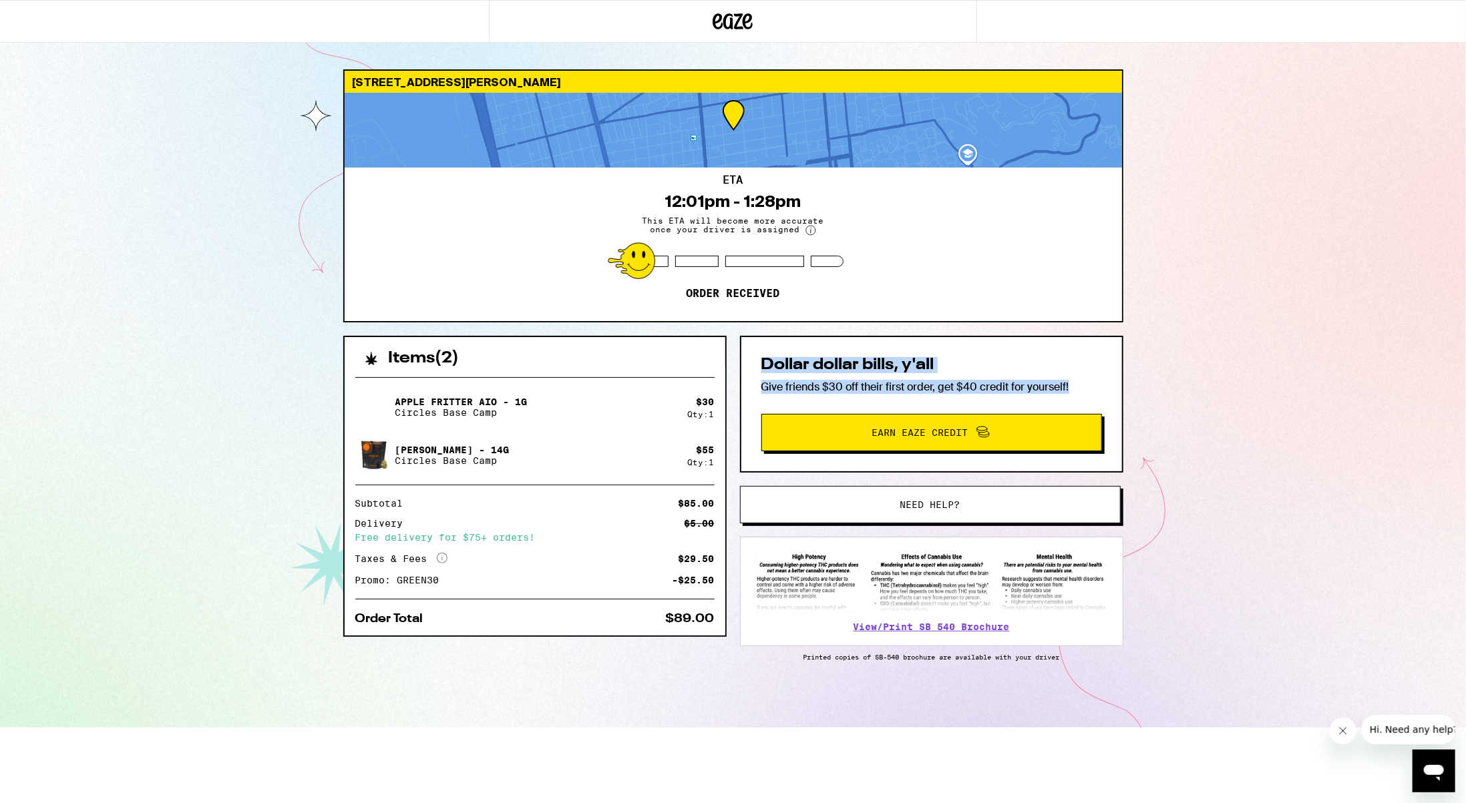
click at [749, 359] on div "Dollar dollar bills, y'all Give friends $30 off their first order, get $40 cred…" at bounding box center [931, 404] width 383 height 137
drag, startPoint x: 749, startPoint y: 359, endPoint x: 955, endPoint y: 371, distance: 206.7
click at [955, 371] on div "Dollar dollar bills, y'all Give friends $30 off their first order, get $40 cred…" at bounding box center [931, 404] width 383 height 137
click at [955, 371] on h2 "Dollar dollar bills, y'all" at bounding box center [931, 365] width 341 height 16
drag, startPoint x: 1094, startPoint y: 385, endPoint x: 742, endPoint y: 346, distance: 354.1
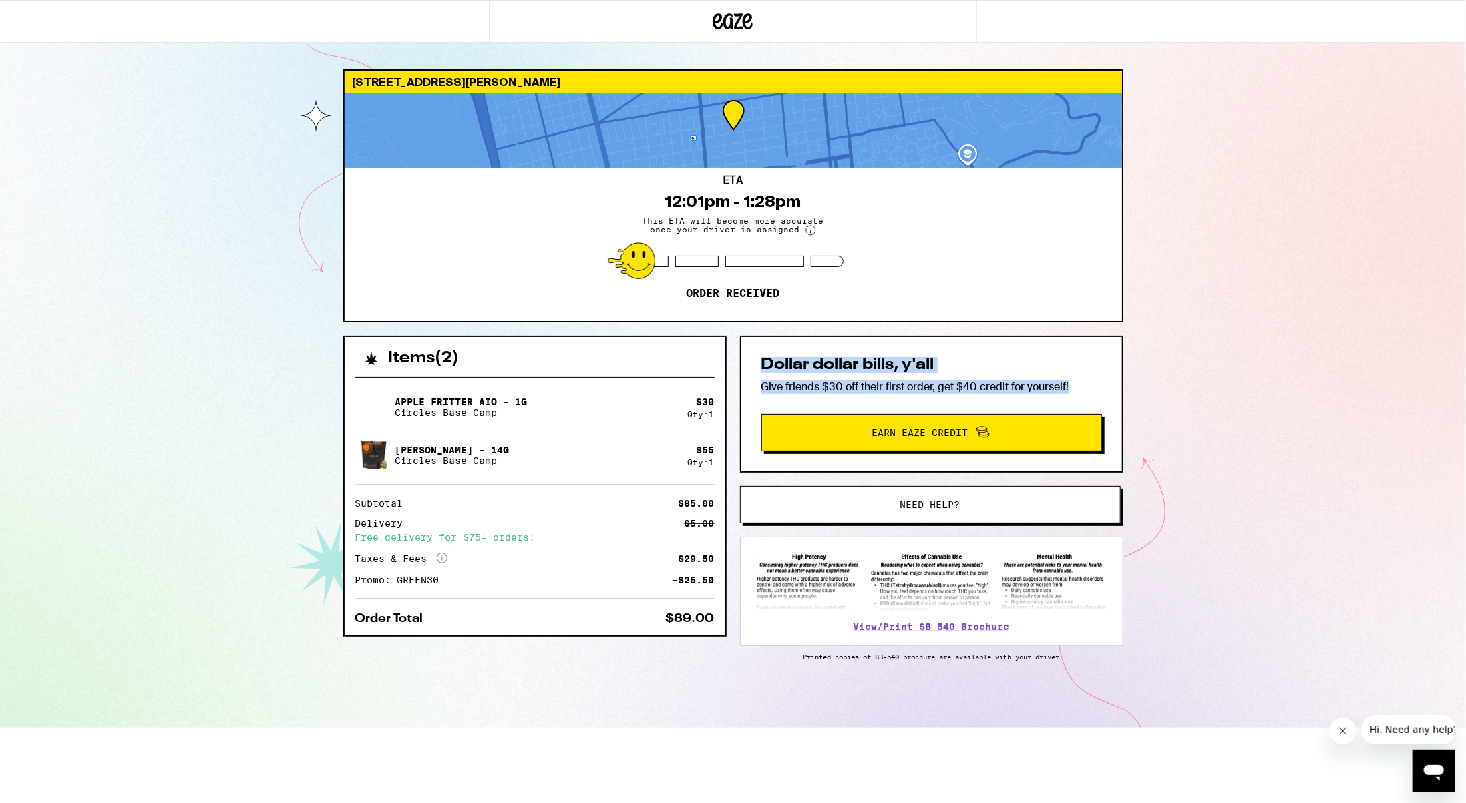
click at [742, 346] on div "Dollar dollar bills, y'all Give friends $30 off their first order, get $40 cred…" at bounding box center [931, 404] width 383 height 137
click at [742, 347] on div "Dollar dollar bills, y'all Give friends $30 off their first order, get $40 cred…" at bounding box center [931, 404] width 383 height 137
drag, startPoint x: 747, startPoint y: 350, endPoint x: 1109, endPoint y: 375, distance: 362.8
click at [1109, 375] on div "Dollar dollar bills, y'all Give friends $30 off their first order, get $40 cred…" at bounding box center [931, 404] width 383 height 137
click at [1090, 380] on p "Give friends $30 off their first order, get $40 credit for yourself!" at bounding box center [931, 387] width 341 height 14
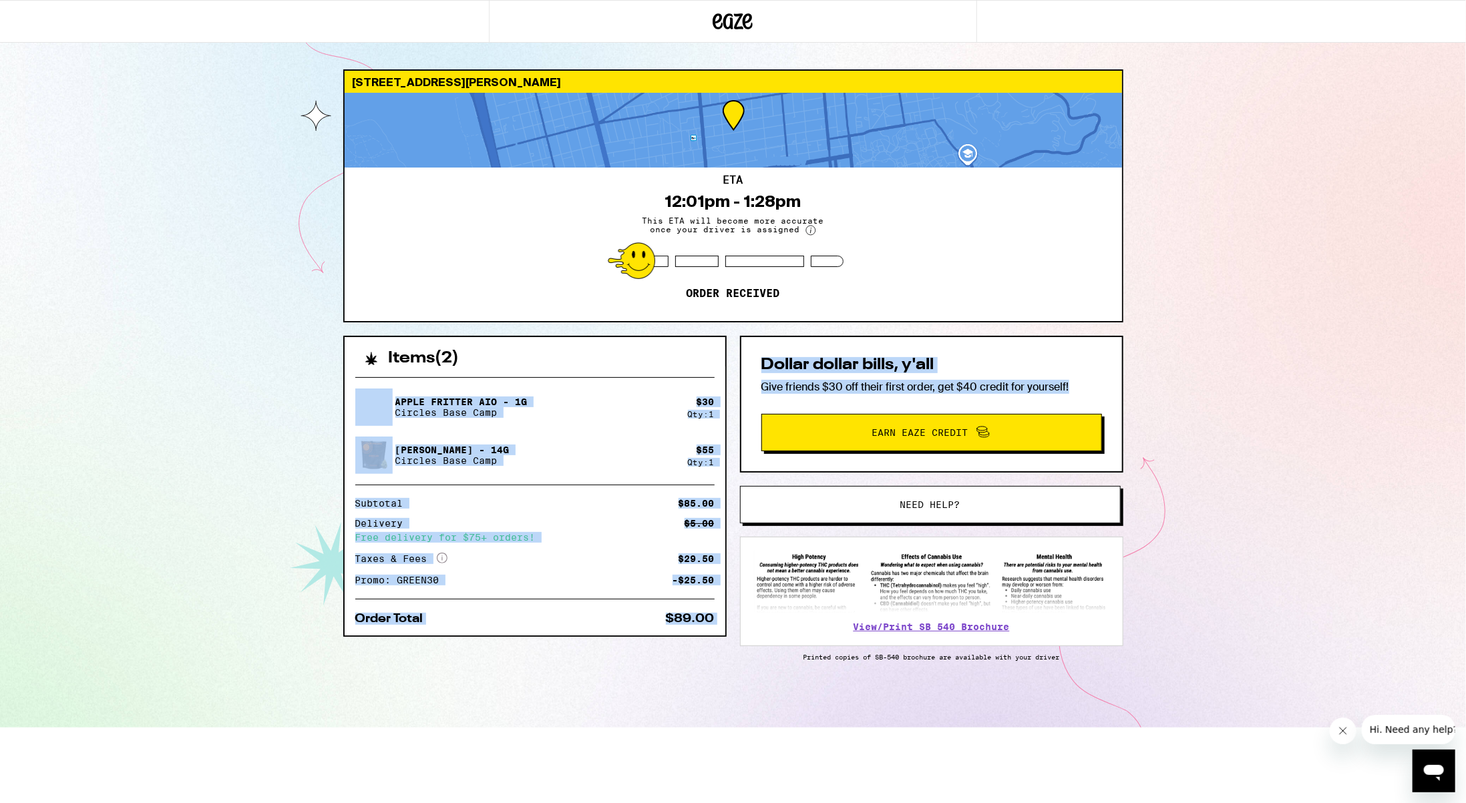
drag, startPoint x: 1086, startPoint y: 391, endPoint x: 729, endPoint y: 342, distance: 360.0
click at [729, 342] on div "Items ( 2 ) Apple Fritter AIO - 1g Circles Base Camp $ 30 Qty: 1 Gush Rush - 14…" at bounding box center [733, 532] width 780 height 392
click at [728, 345] on div "Items ( 2 ) Apple Fritter AIO - 1g Circles Base Camp $ 30 Qty: 1 Gush Rush - 14…" at bounding box center [733, 532] width 780 height 392
click at [748, 354] on div "Dollar dollar bills, y'all Give friends $30 off their first order, get $40 cred…" at bounding box center [931, 404] width 383 height 137
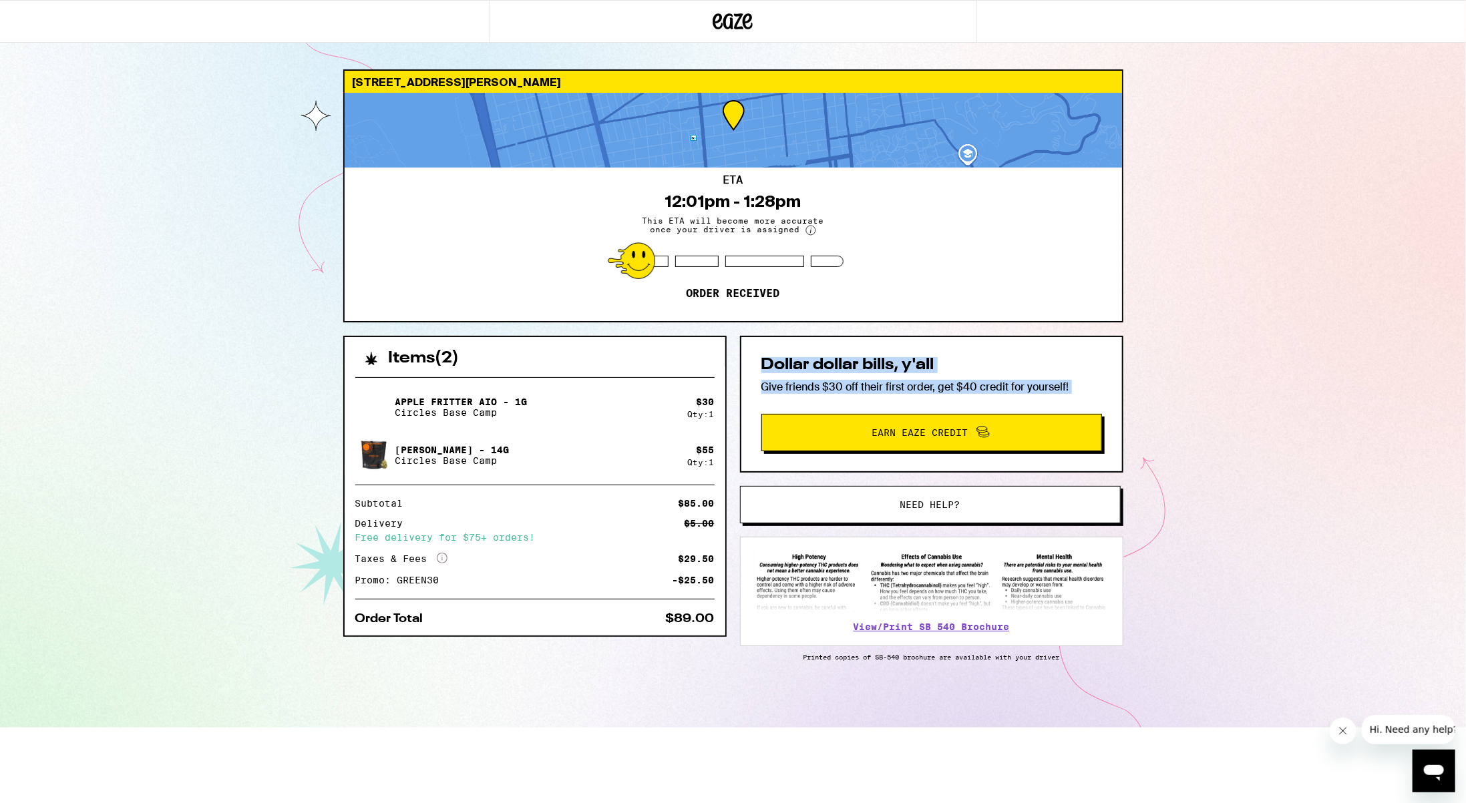
drag, startPoint x: 748, startPoint y: 354, endPoint x: 1117, endPoint y: 385, distance: 370.7
click at [1117, 385] on div "Dollar dollar bills, y'all Give friends $30 off their first order, get $40 cred…" at bounding box center [931, 404] width 383 height 137
click at [1097, 395] on div "Dollar dollar bills, y'all Give friends $30 off their first order, get $40 cred…" at bounding box center [931, 404] width 383 height 137
drag, startPoint x: 1075, startPoint y: 387, endPoint x: 762, endPoint y: 353, distance: 315.0
click at [762, 353] on div "Dollar dollar bills, y'all Give friends $30 off their first order, get $40 cred…" at bounding box center [931, 404] width 383 height 137
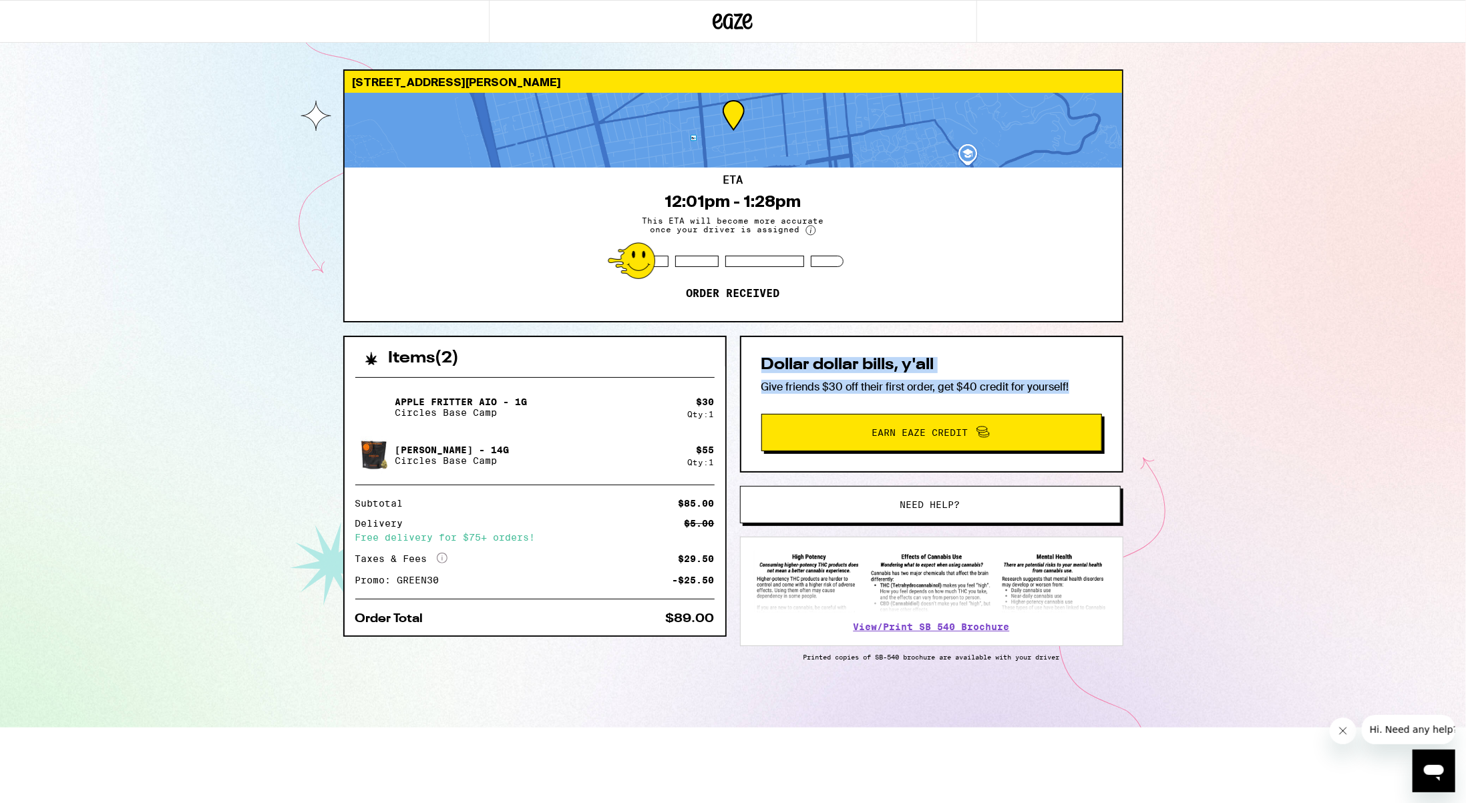
click at [762, 357] on h2 "Dollar dollar bills, y'all" at bounding box center [931, 365] width 341 height 16
drag, startPoint x: 762, startPoint y: 353, endPoint x: 1086, endPoint y: 382, distance: 325.2
click at [1086, 382] on div "Dollar dollar bills, y'all Give friends $30 off their first order, get $40 cred…" at bounding box center [931, 404] width 383 height 137
click at [1086, 382] on p "Give friends $30 off their first order, get $40 credit for yourself!" at bounding box center [931, 387] width 341 height 14
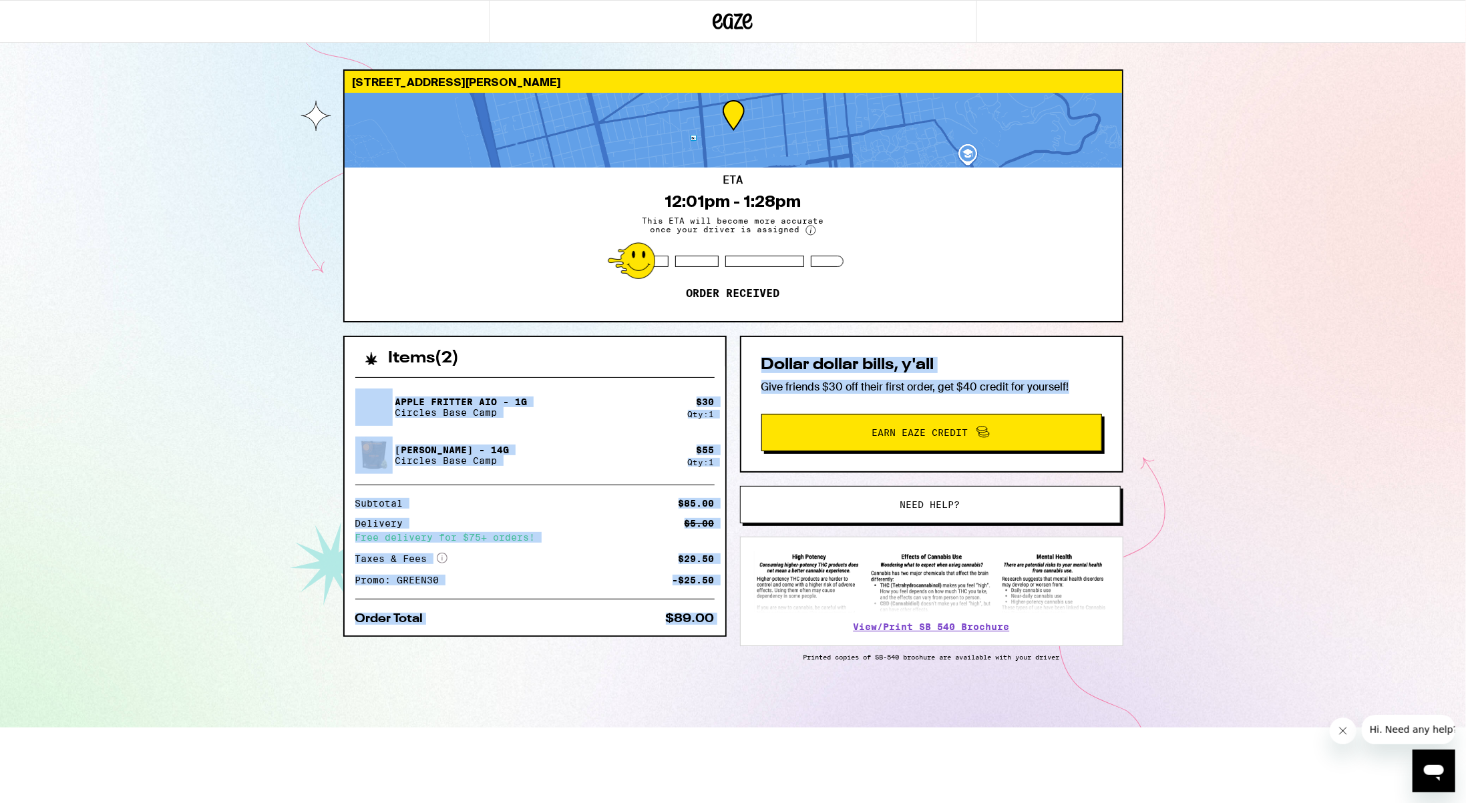
drag, startPoint x: 1080, startPoint y: 387, endPoint x: 732, endPoint y: 355, distance: 349.4
click at [732, 355] on div "Items ( 2 ) Apple Fritter AIO - 1g Circles Base Camp $ 30 Qty: 1 Gush Rush - 14…" at bounding box center [733, 532] width 780 height 392
click at [751, 353] on div "Dollar dollar bills, y'all Give friends $30 off their first order, get $40 cred…" at bounding box center [931, 404] width 383 height 137
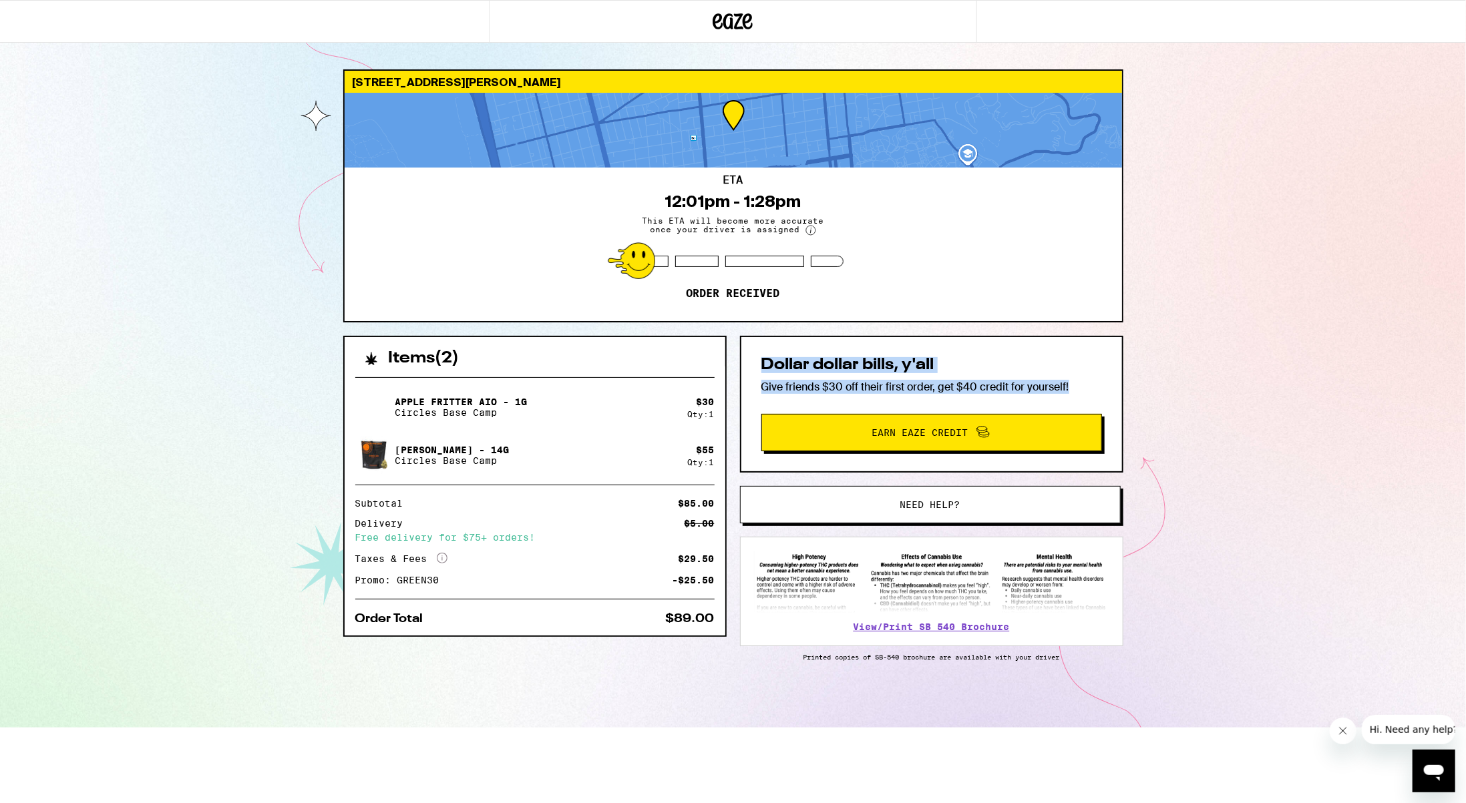
click at [757, 356] on div "Dollar dollar bills, y'all Give friends $30 off their first order, get $40 cred…" at bounding box center [931, 404] width 383 height 137
click at [757, 357] on div "Dollar dollar bills, y'all Give friends $30 off their first order, get $40 cred…" at bounding box center [931, 404] width 383 height 137
drag, startPoint x: 757, startPoint y: 357, endPoint x: 1086, endPoint y: 375, distance: 329.1
click at [1086, 375] on div "Dollar dollar bills, y'all Give friends $30 off their first order, get $40 cred…" at bounding box center [931, 404] width 383 height 137
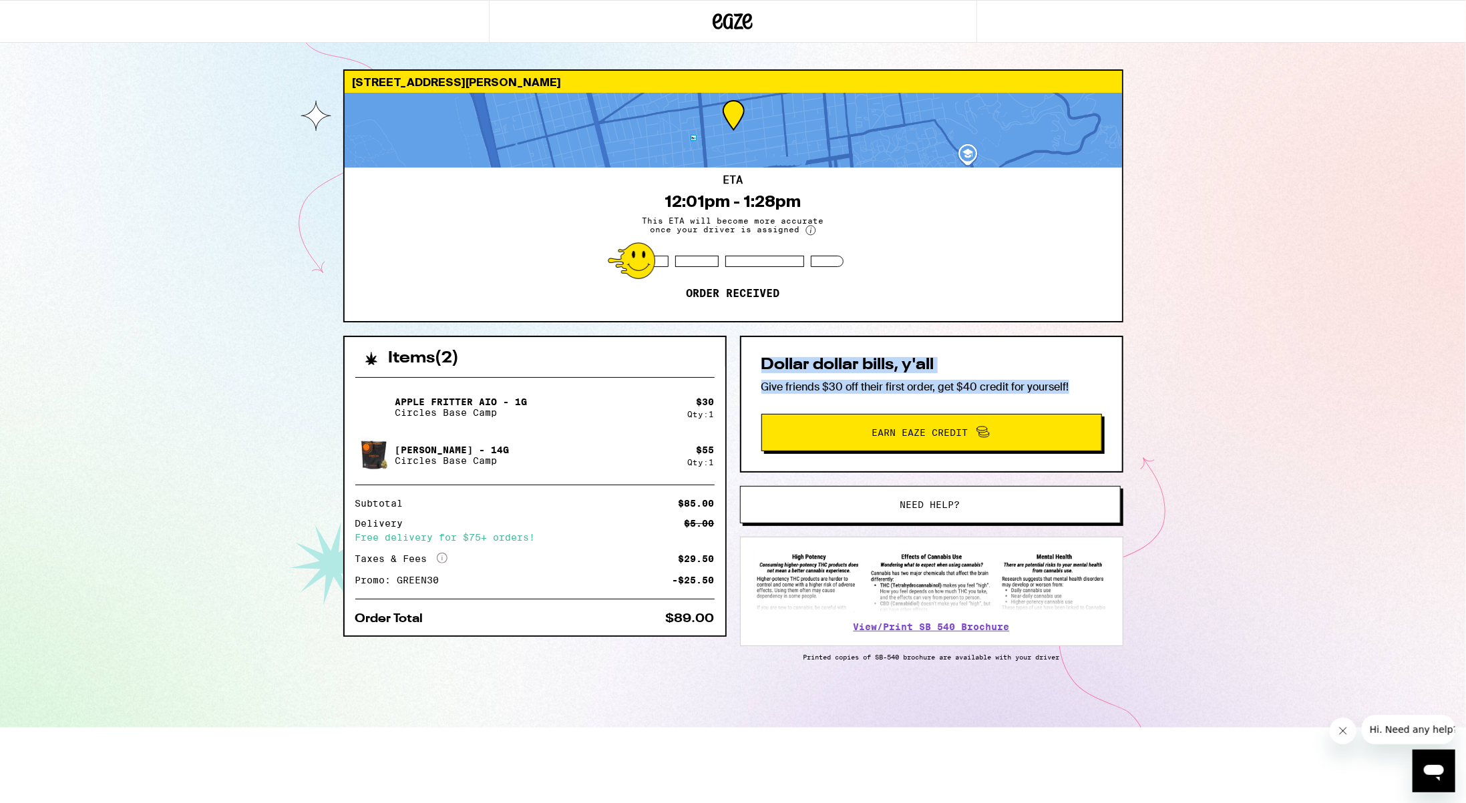
drag, startPoint x: 1081, startPoint y: 387, endPoint x: 757, endPoint y: 356, distance: 325.4
click at [757, 356] on div "Dollar dollar bills, y'all Give friends $30 off their first order, get $40 cred…" at bounding box center [931, 404] width 383 height 137
click at [757, 355] on div "Dollar dollar bills, y'all Give friends $30 off their first order, get $40 cred…" at bounding box center [931, 404] width 383 height 137
drag, startPoint x: 757, startPoint y: 355, endPoint x: 1065, endPoint y: 389, distance: 310.4
click at [1065, 389] on div "Dollar dollar bills, y'all Give friends $30 off their first order, get $40 cred…" at bounding box center [931, 404] width 383 height 137
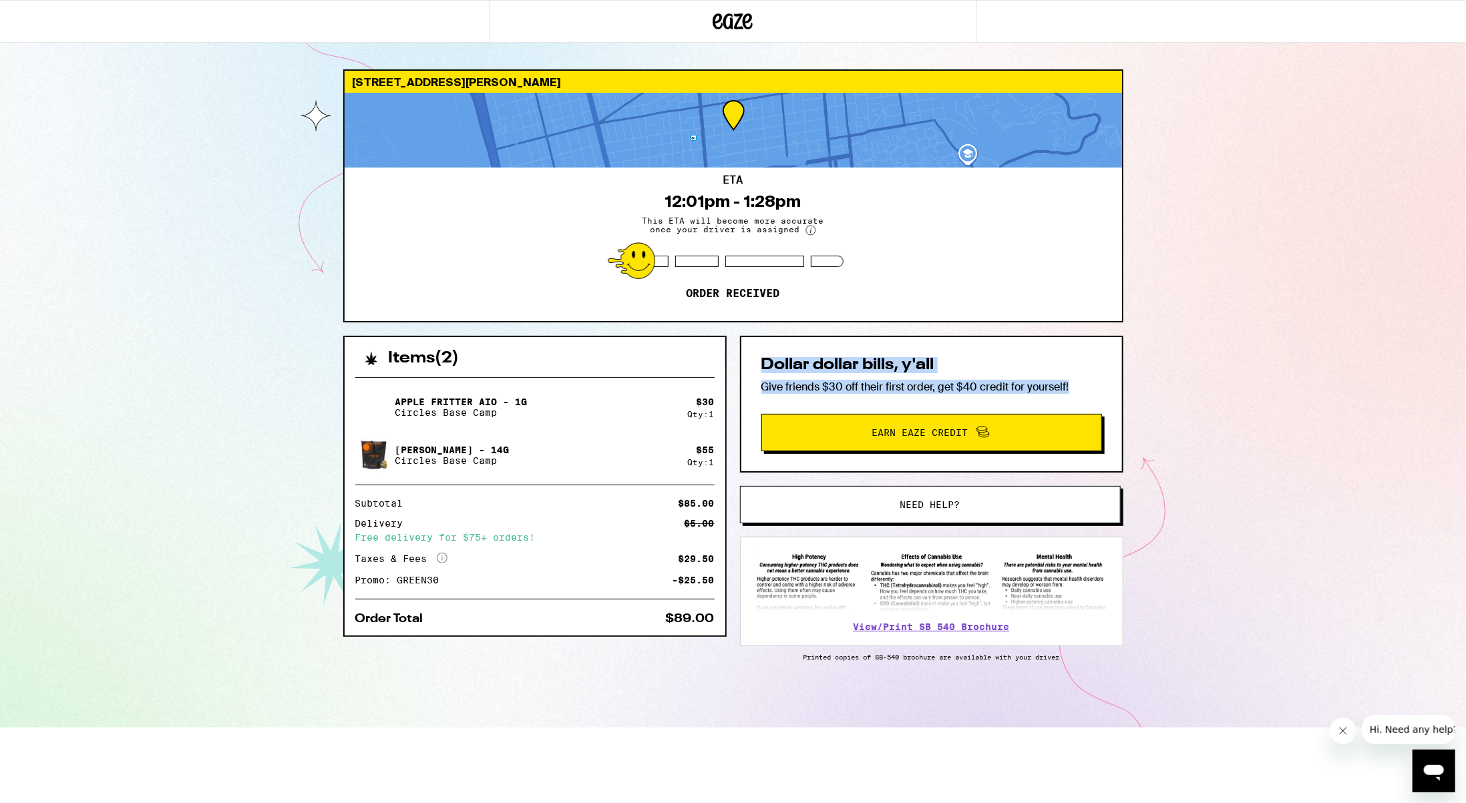
click at [1065, 389] on p "Give friends $30 off their first order, get $40 credit for yourself!" at bounding box center [931, 387] width 341 height 14
drag, startPoint x: 1068, startPoint y: 385, endPoint x: 741, endPoint y: 363, distance: 328.0
click at [741, 363] on div "Dollar dollar bills, y'all Give friends $30 off their first order, get $40 cred…" at bounding box center [931, 404] width 383 height 137
drag, startPoint x: 761, startPoint y: 357, endPoint x: 1072, endPoint y: 394, distance: 312.7
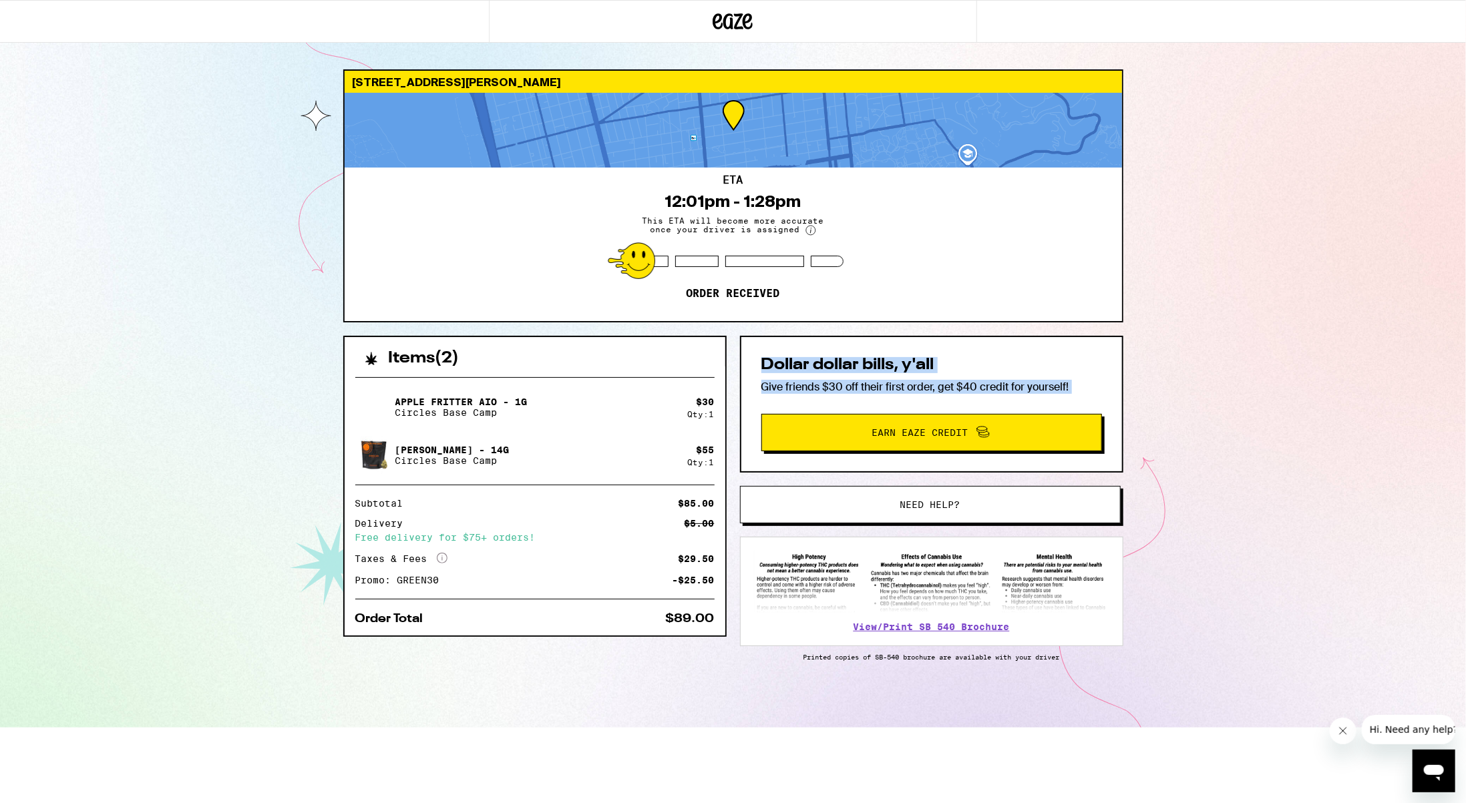
click at [1072, 394] on div "Dollar dollar bills, y'all Give friends $30 off their first order, get $40 cred…" at bounding box center [931, 404] width 383 height 137
click at [1146, 319] on div "[STREET_ADDRESS] 12:01pm - 1:28pm This ETA will become more accurate once your …" at bounding box center [733, 364] width 1466 height 728
